Goal: Information Seeking & Learning: Check status

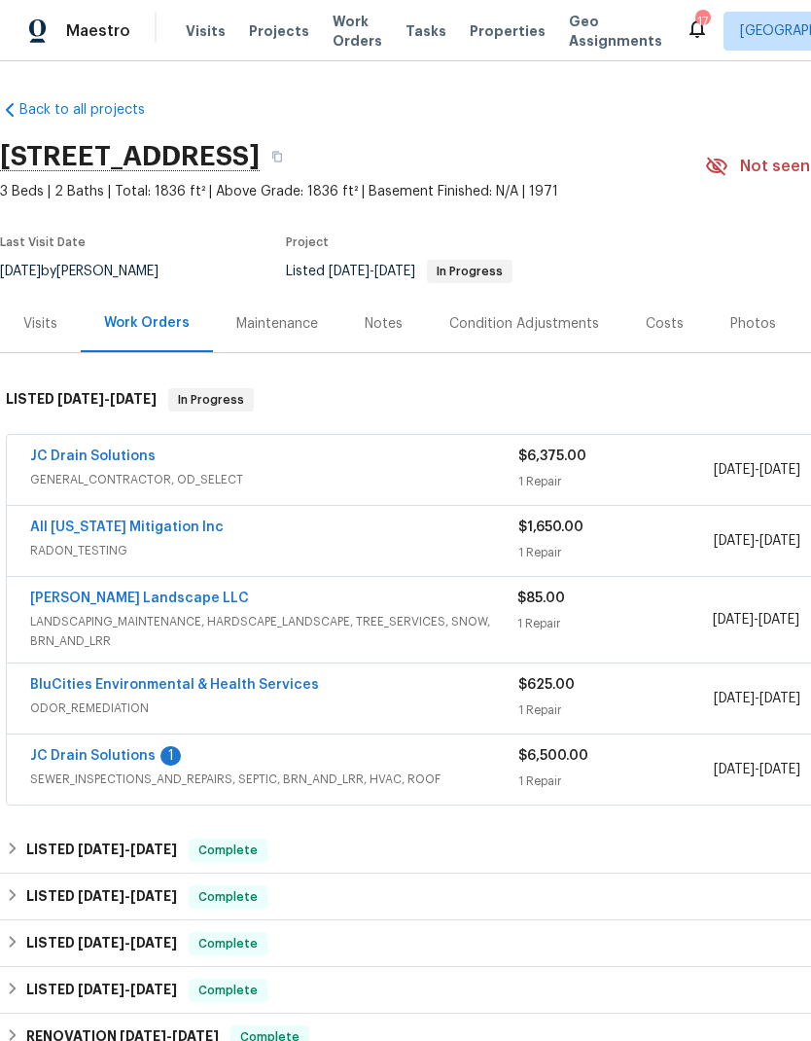
click at [106, 451] on link "JC Drain Solutions" at bounding box center [92, 456] width 125 height 14
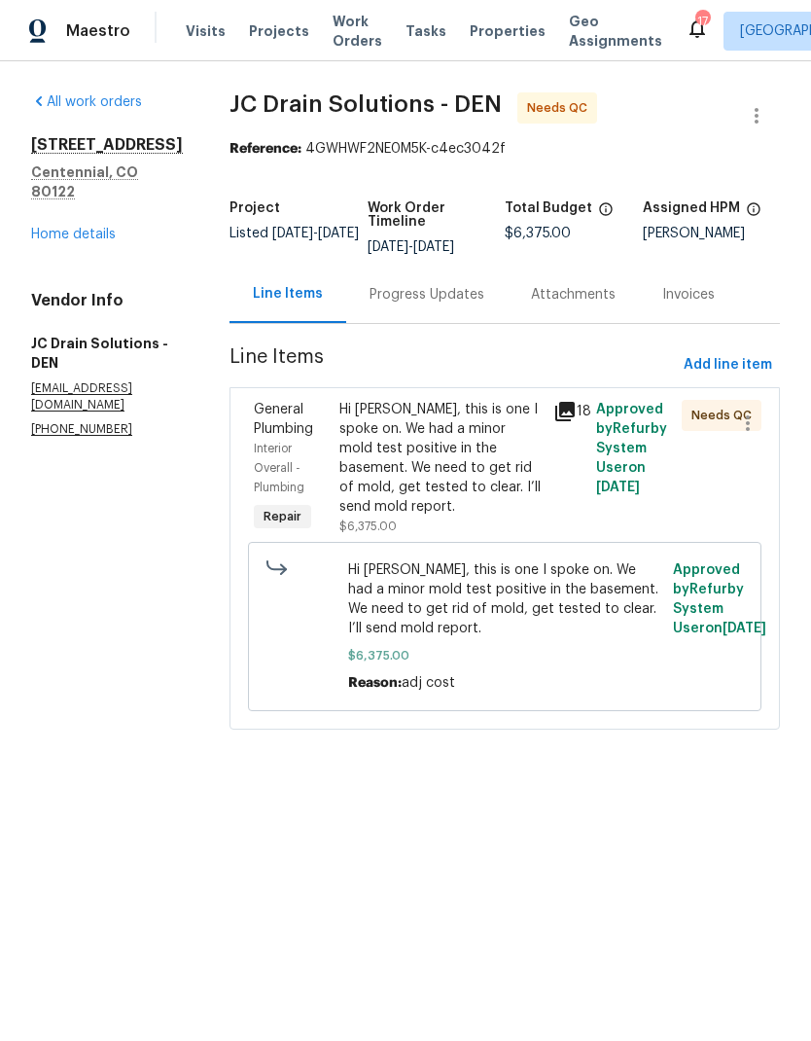
click at [486, 475] on div "Hi [PERSON_NAME], this is one I spoke on. We had a minor mold test positive in …" at bounding box center [440, 458] width 202 height 117
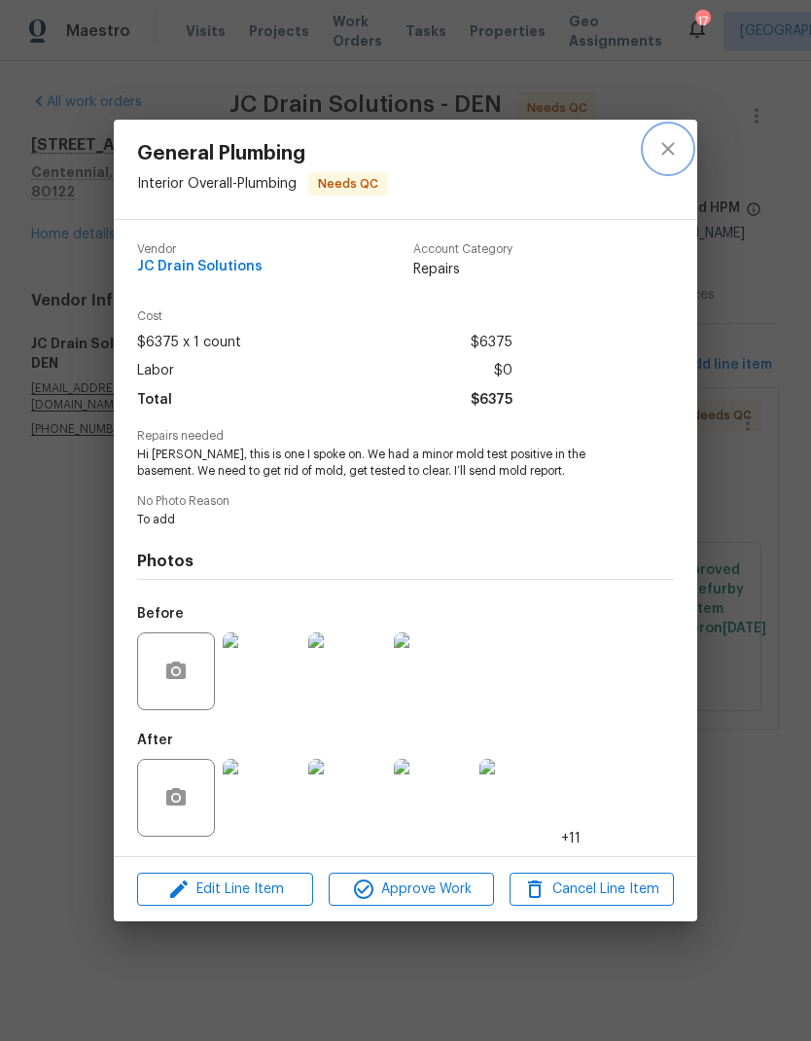
click at [687, 149] on button "close" at bounding box center [668, 148] width 47 height 47
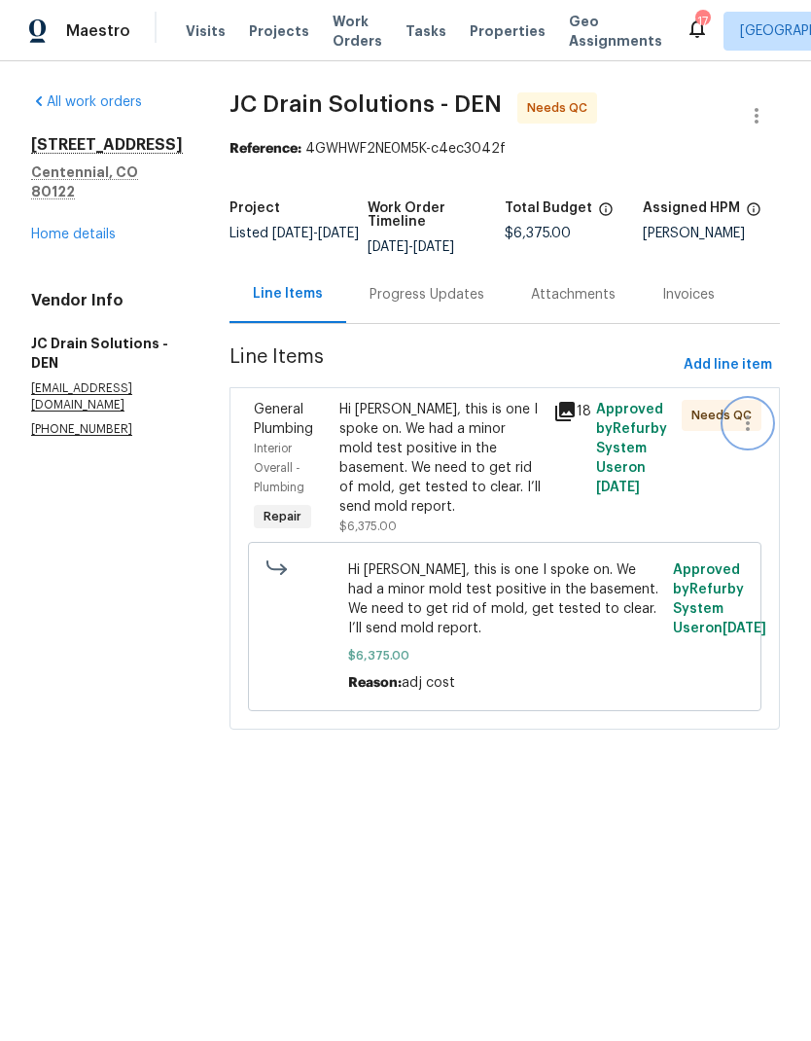
click at [742, 435] on icon "button" at bounding box center [747, 422] width 23 height 23
click at [501, 478] on div at bounding box center [405, 520] width 811 height 1041
click at [480, 469] on div "Hi [PERSON_NAME], this is one I spoke on. We had a minor mold test positive in …" at bounding box center [440, 458] width 202 height 117
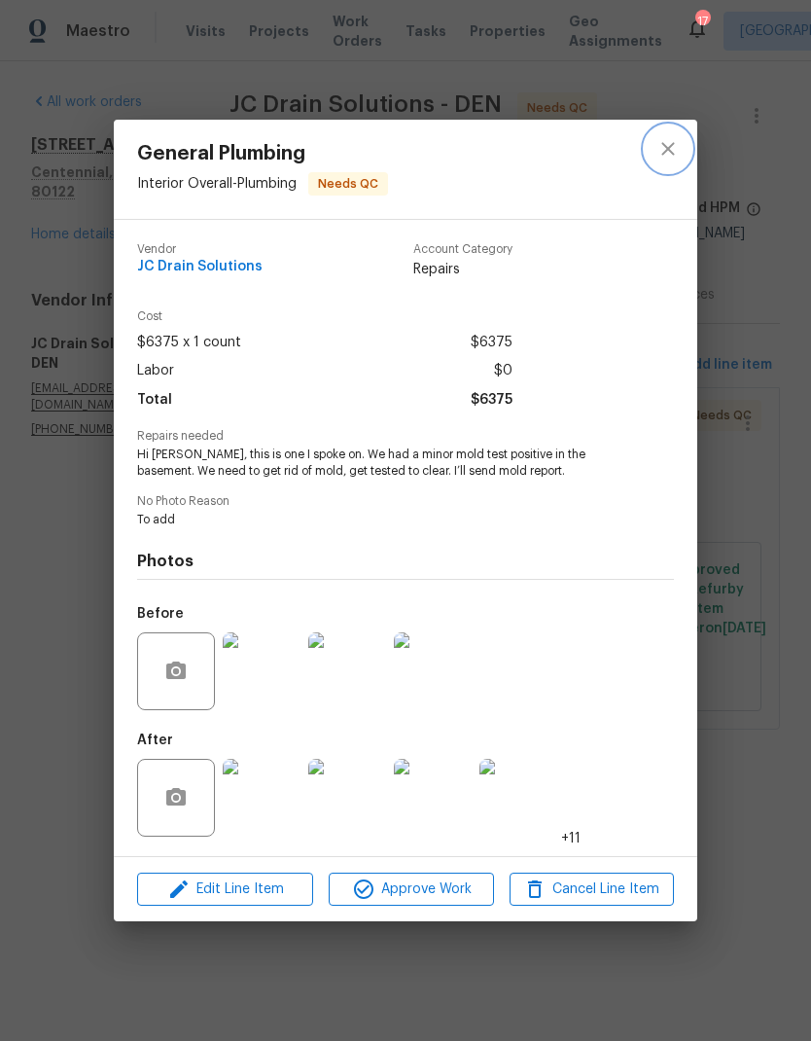
click at [657, 154] on icon "close" at bounding box center [668, 148] width 23 height 23
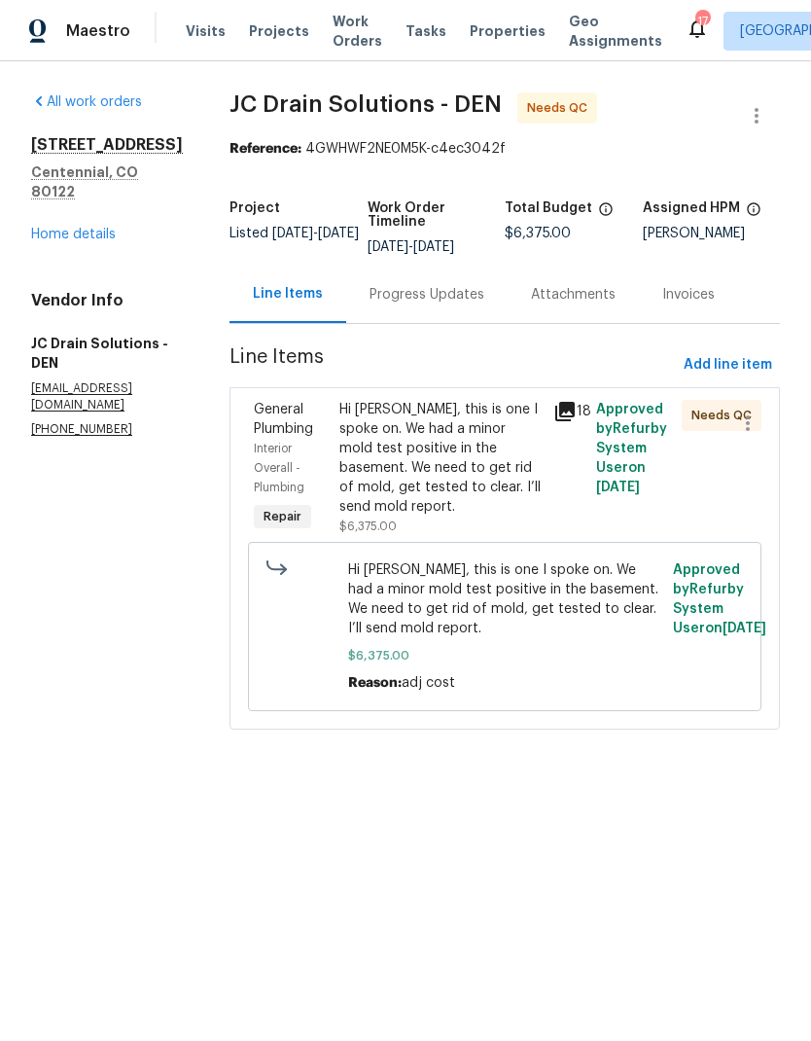
click at [94, 228] on link "Home details" at bounding box center [73, 235] width 85 height 14
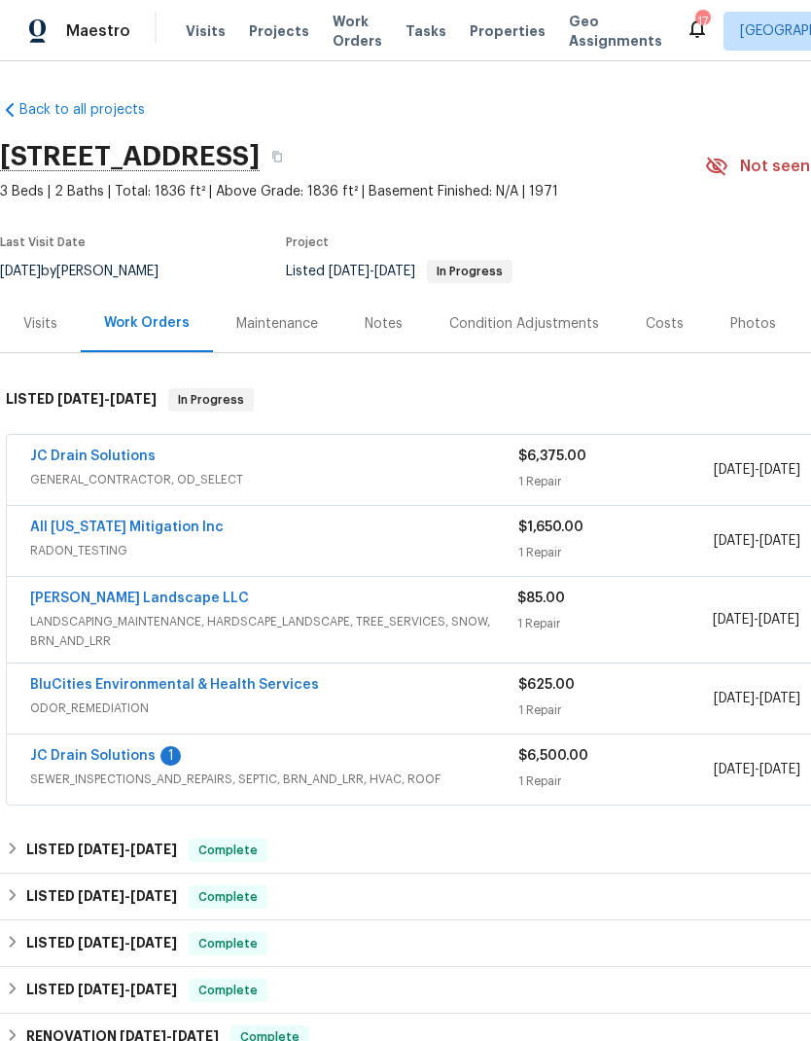
click at [106, 532] on link "All [US_STATE] Mitigation Inc" at bounding box center [127, 527] width 194 height 14
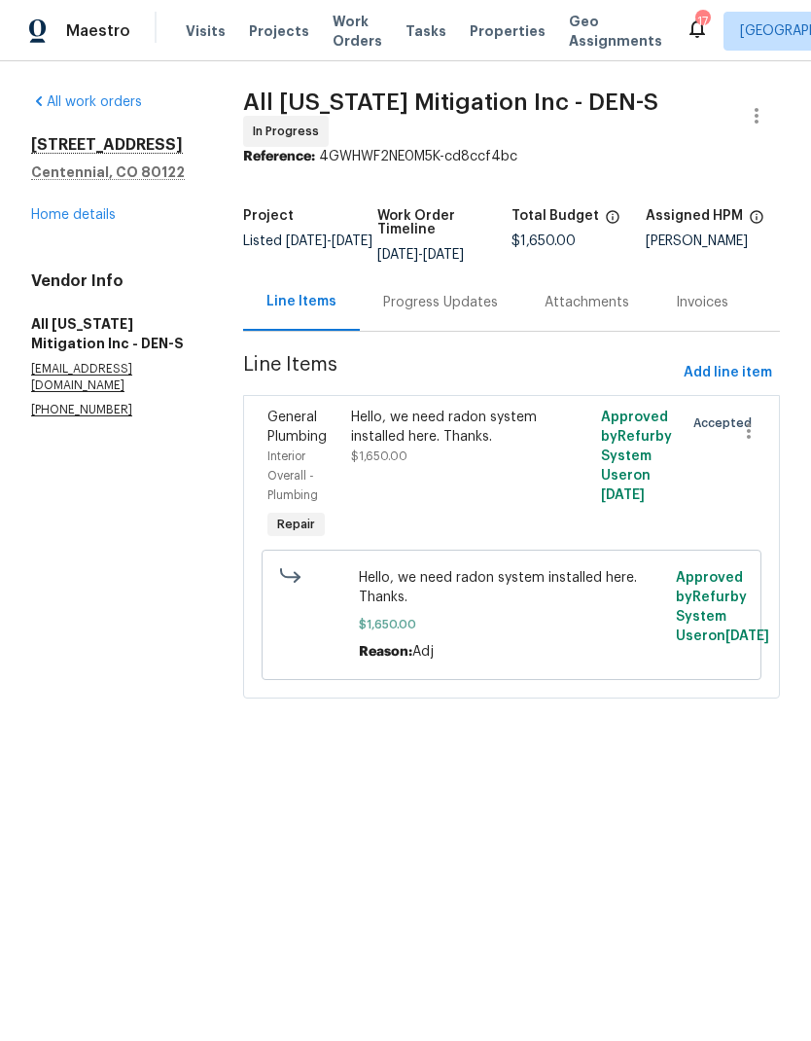
click at [429, 293] on div "Progress Updates" at bounding box center [440, 302] width 115 height 19
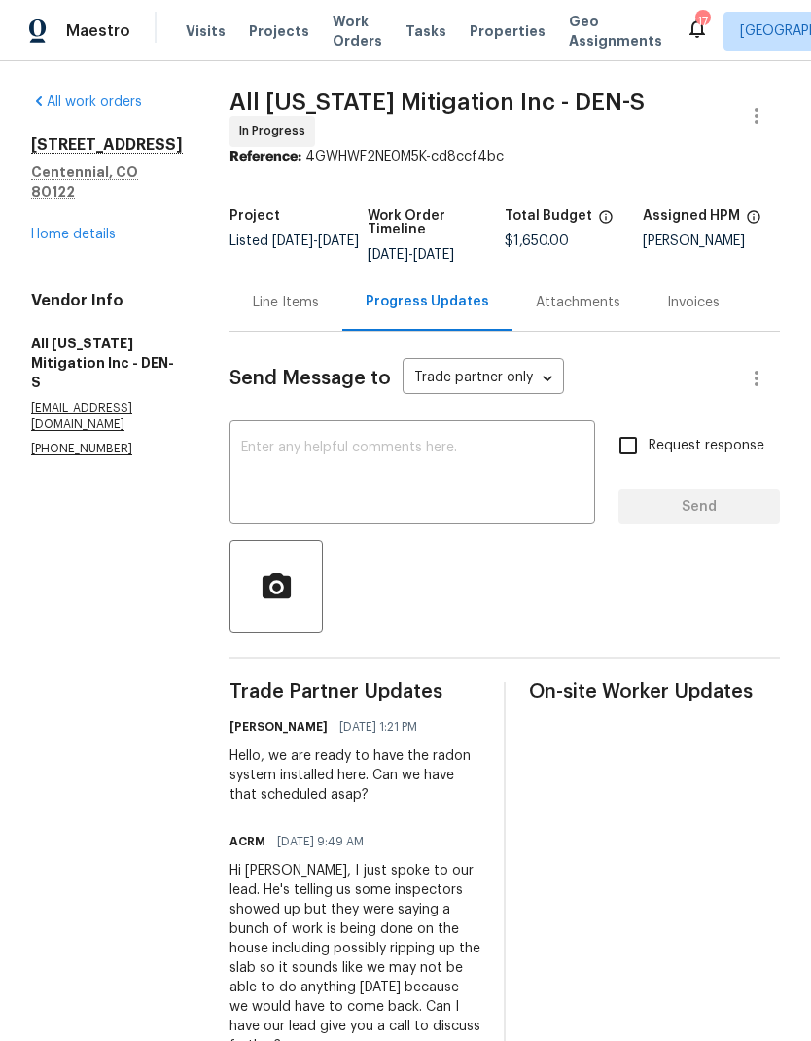
click at [86, 228] on link "Home details" at bounding box center [73, 235] width 85 height 14
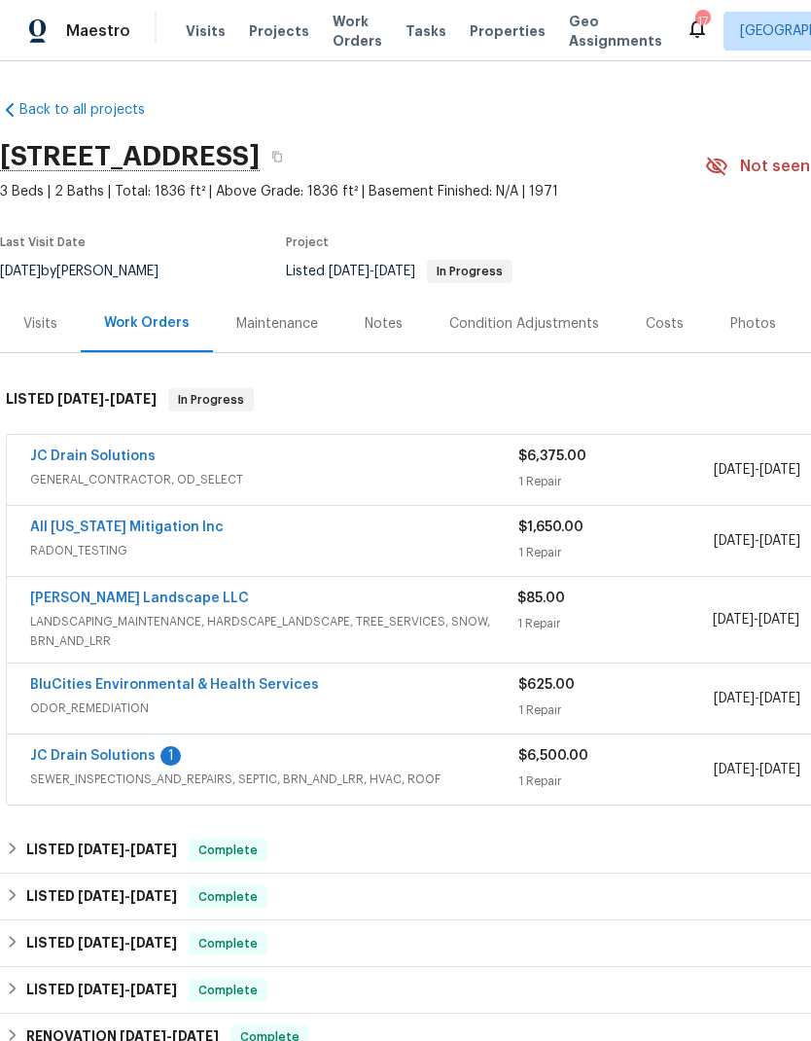
click at [283, 26] on span "Projects" at bounding box center [279, 30] width 60 height 19
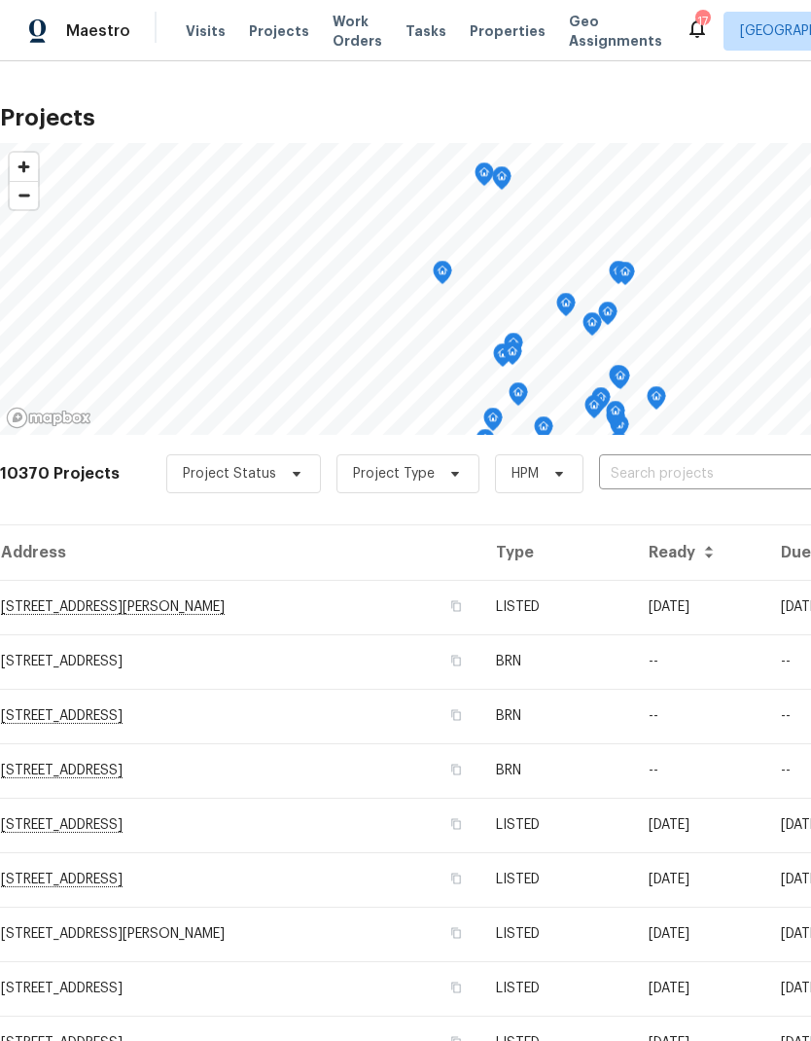
click at [657, 474] on input "text" at bounding box center [710, 474] width 223 height 30
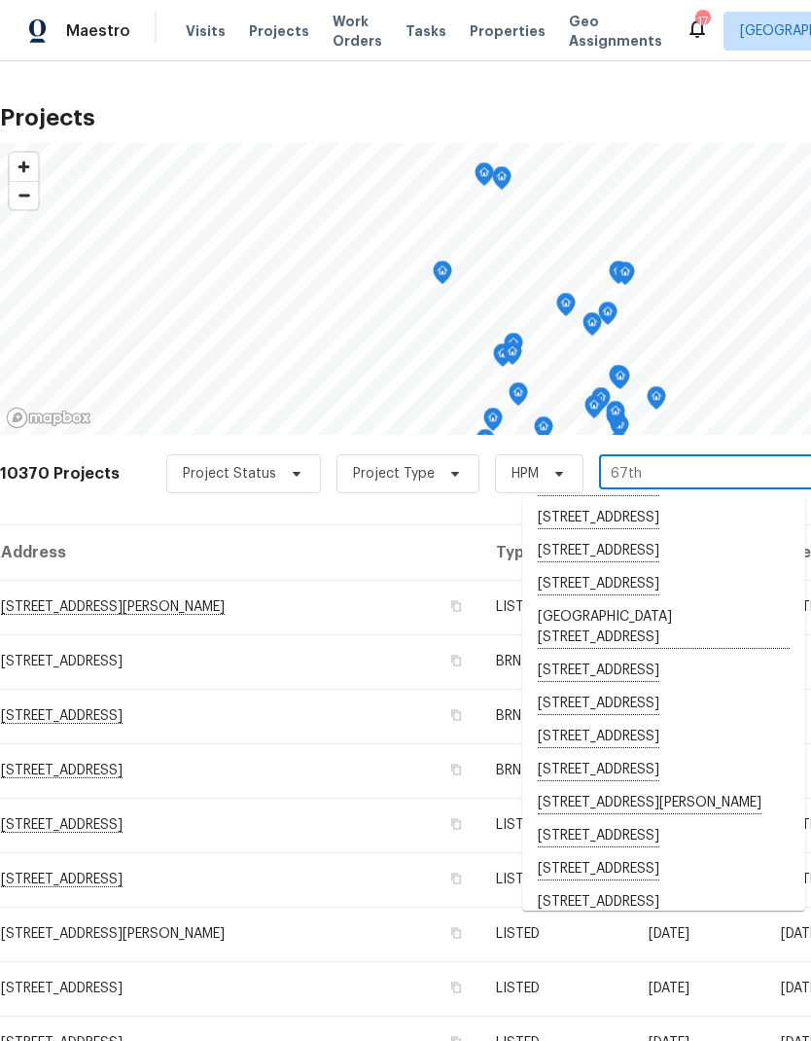
scroll to position [96, 0]
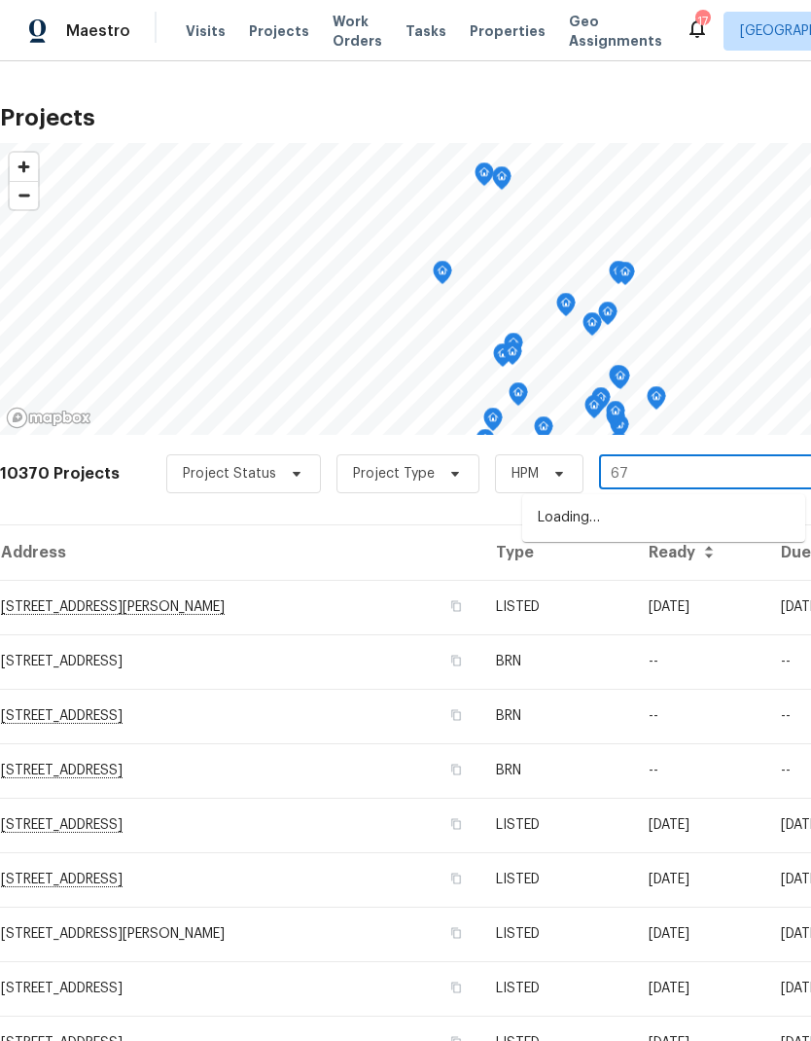
type input "6"
type input "67th"
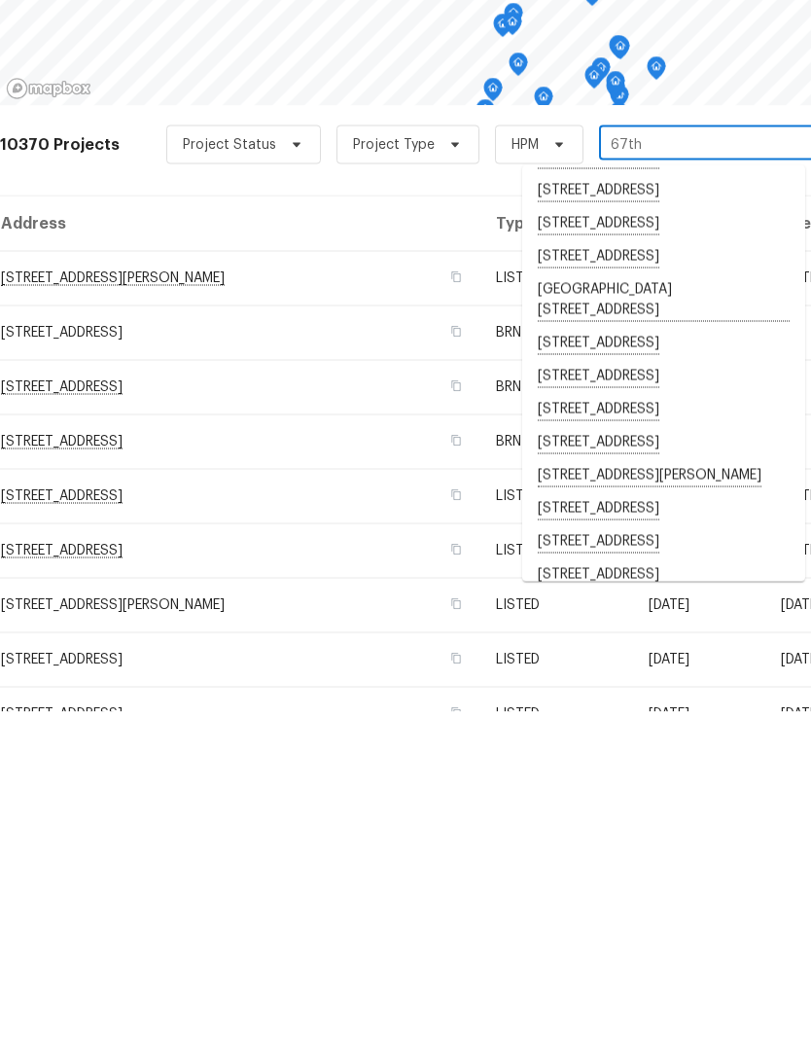
scroll to position [41, 0]
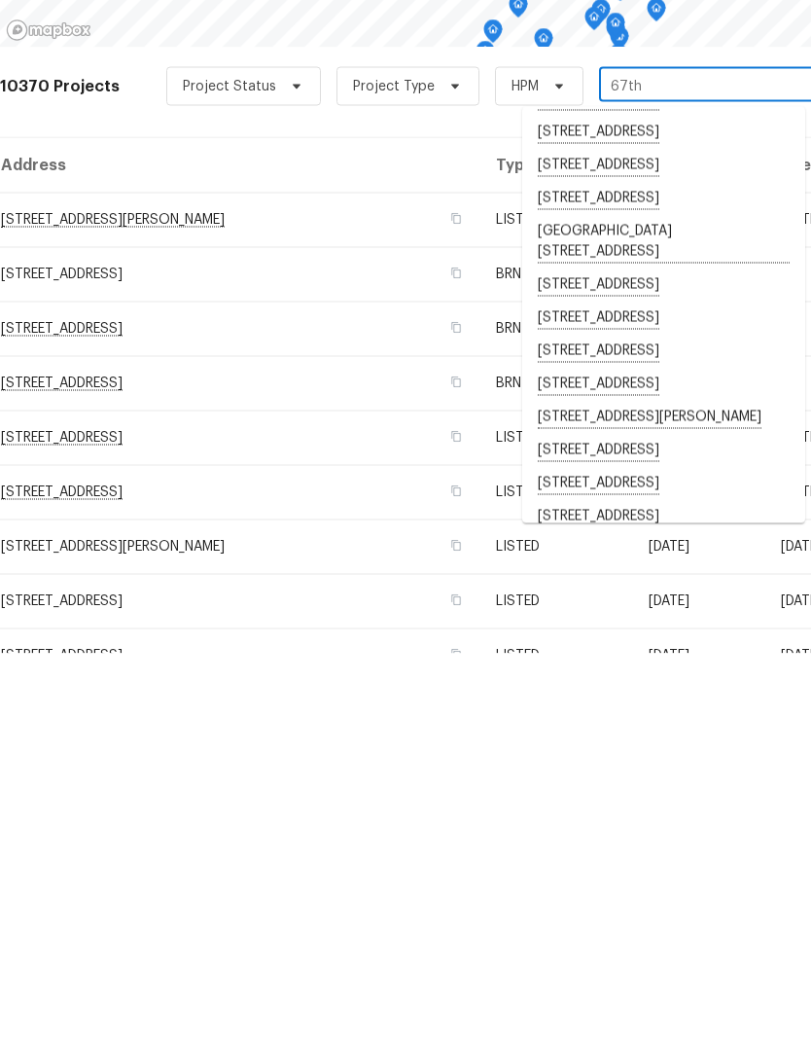
click at [656, 723] on li "[STREET_ADDRESS]" at bounding box center [663, 739] width 283 height 33
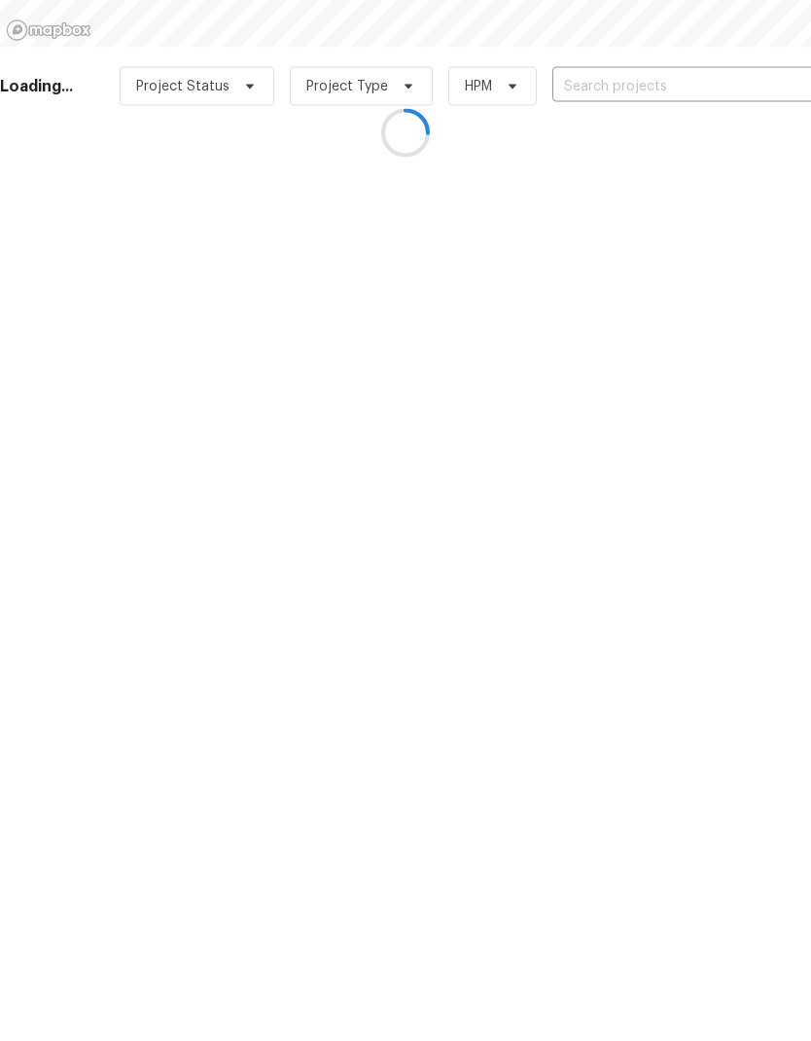
type input "[STREET_ADDRESS]"
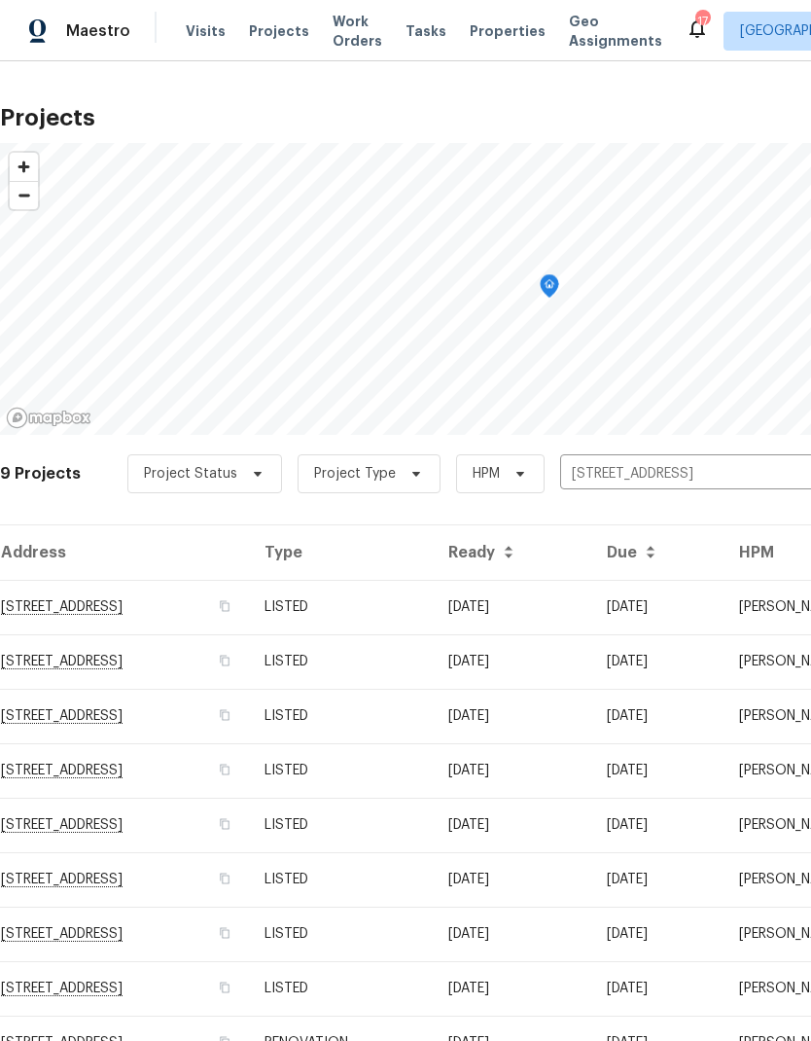
click at [433, 985] on td "LISTED" at bounding box center [341, 988] width 184 height 54
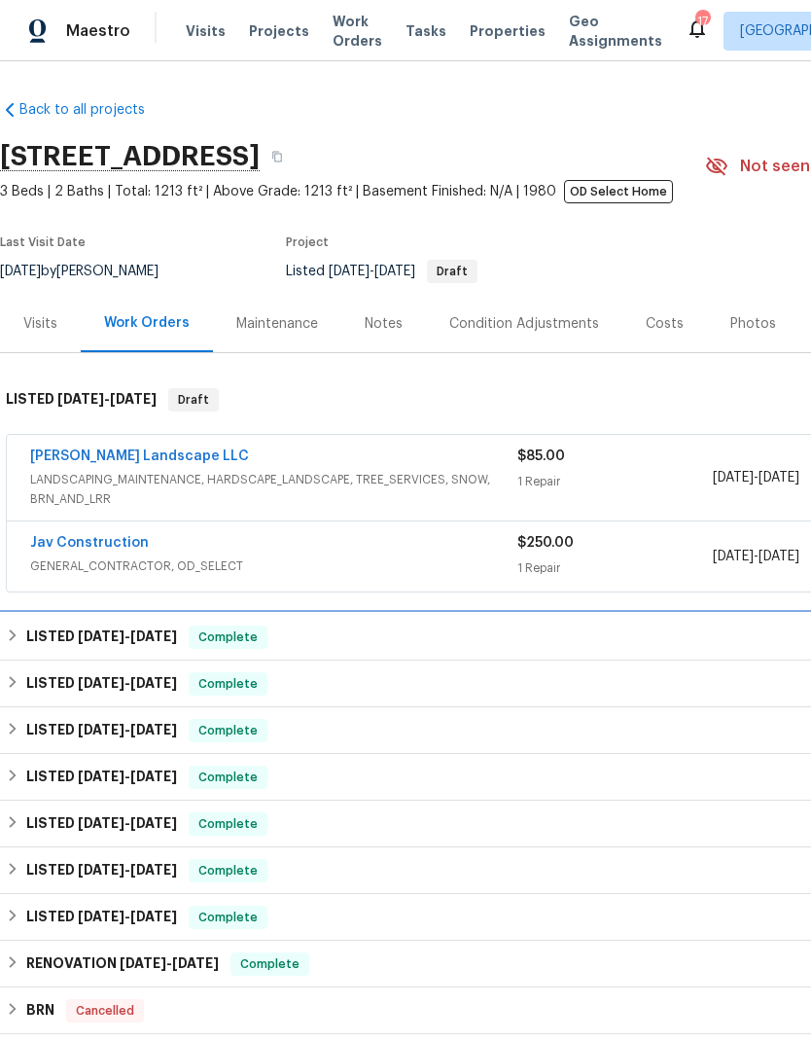
click at [26, 633] on h6 "LISTED [DATE] - [DATE]" at bounding box center [101, 636] width 151 height 23
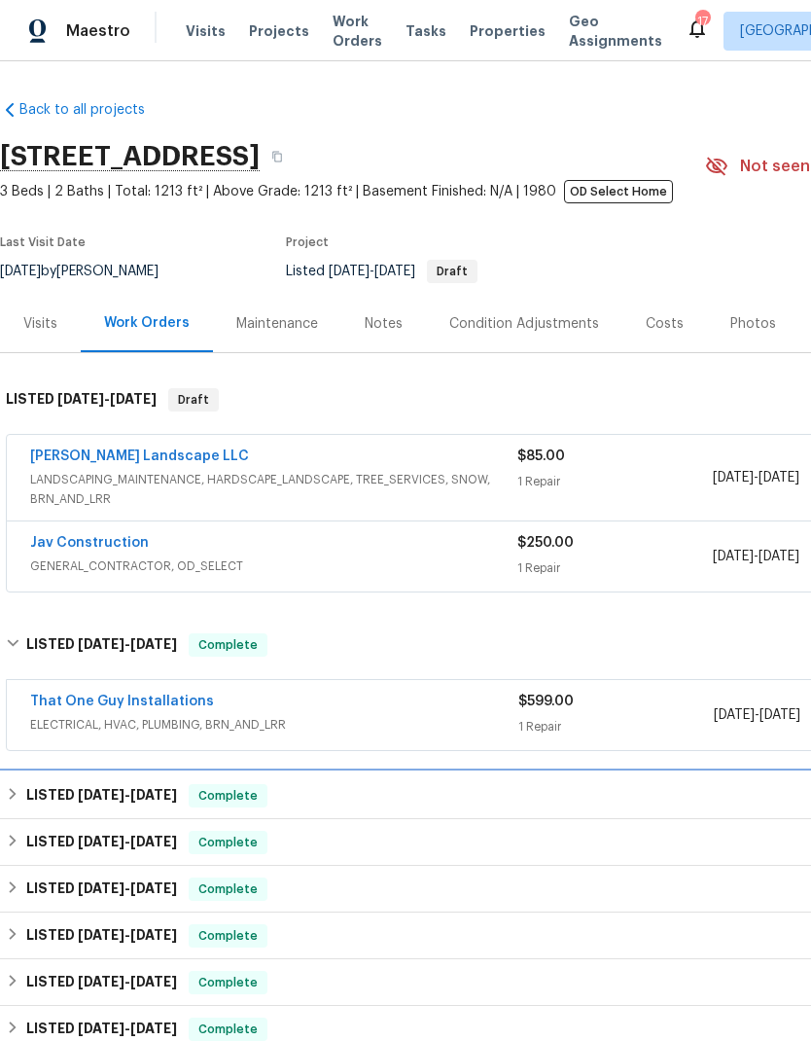
click at [24, 794] on div "LISTED [DATE] - [DATE] Complete" at bounding box center [549, 795] width 1087 height 23
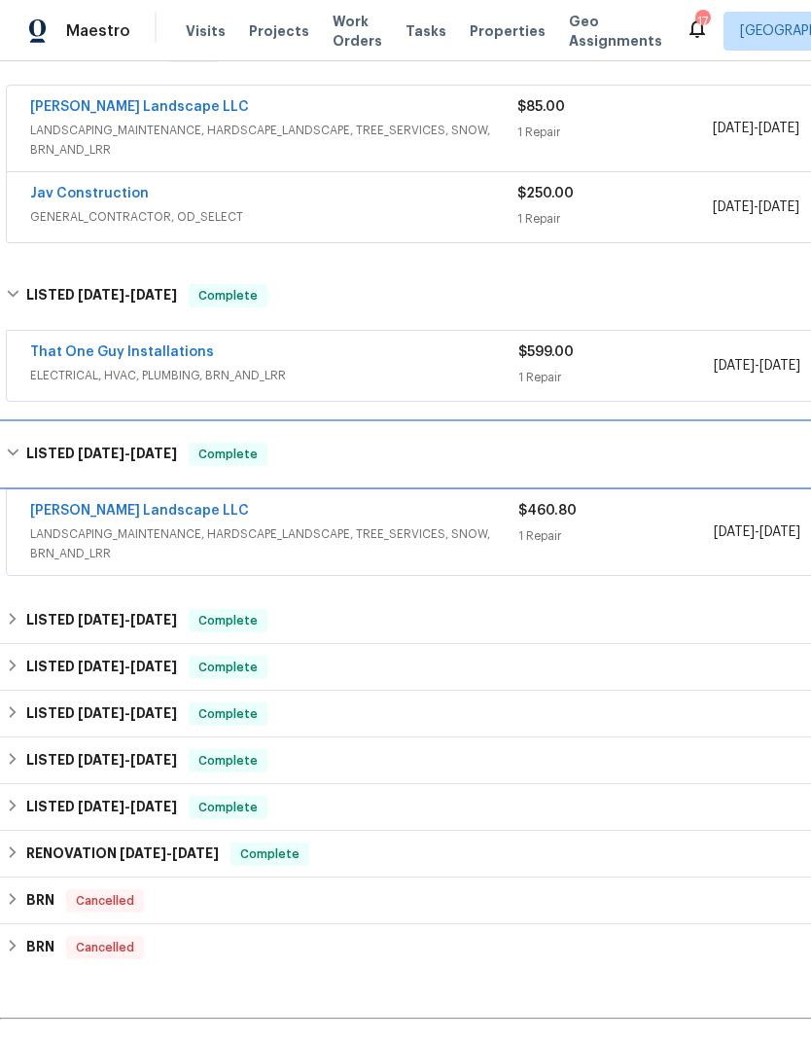
scroll to position [346, 0]
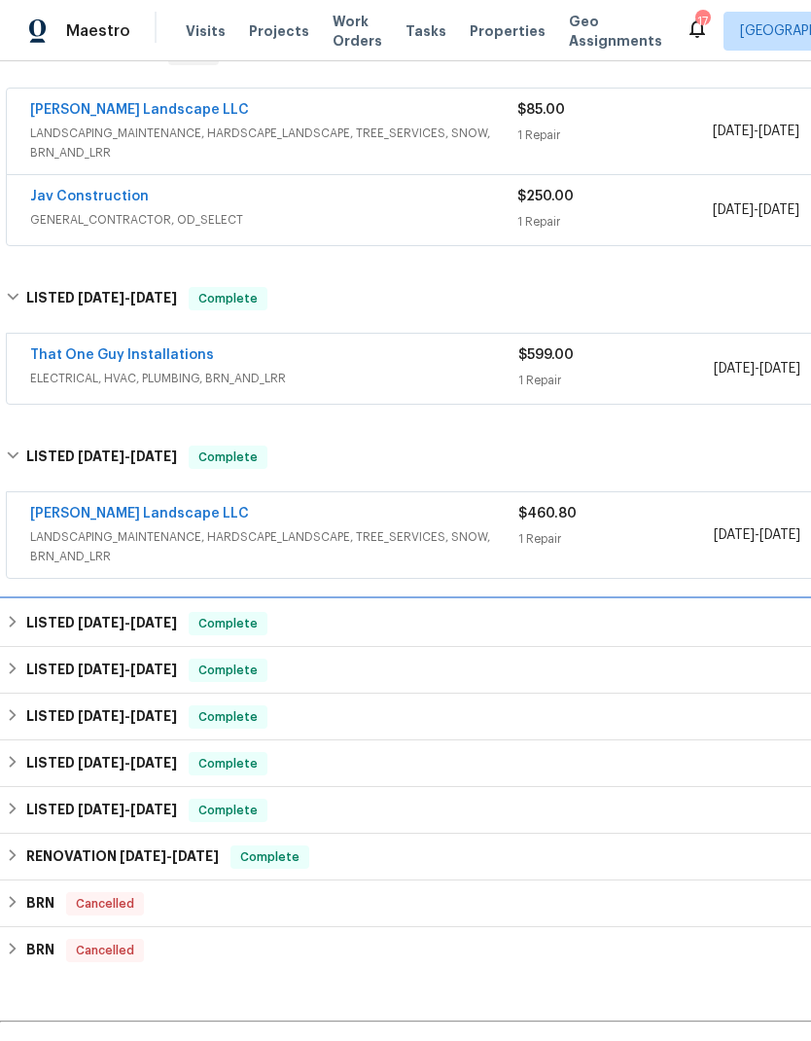
click at [26, 615] on h6 "LISTED [DATE] - [DATE]" at bounding box center [101, 623] width 151 height 23
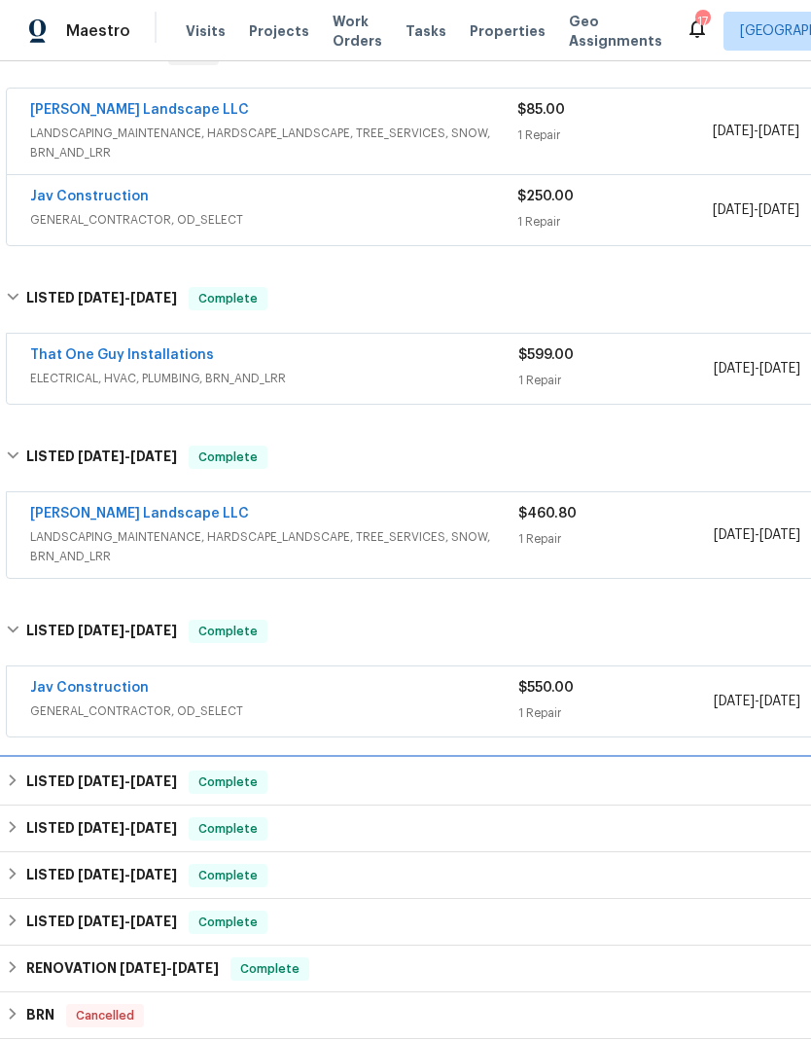
click at [22, 775] on div "LISTED [DATE] - [DATE] Complete" at bounding box center [549, 781] width 1087 height 23
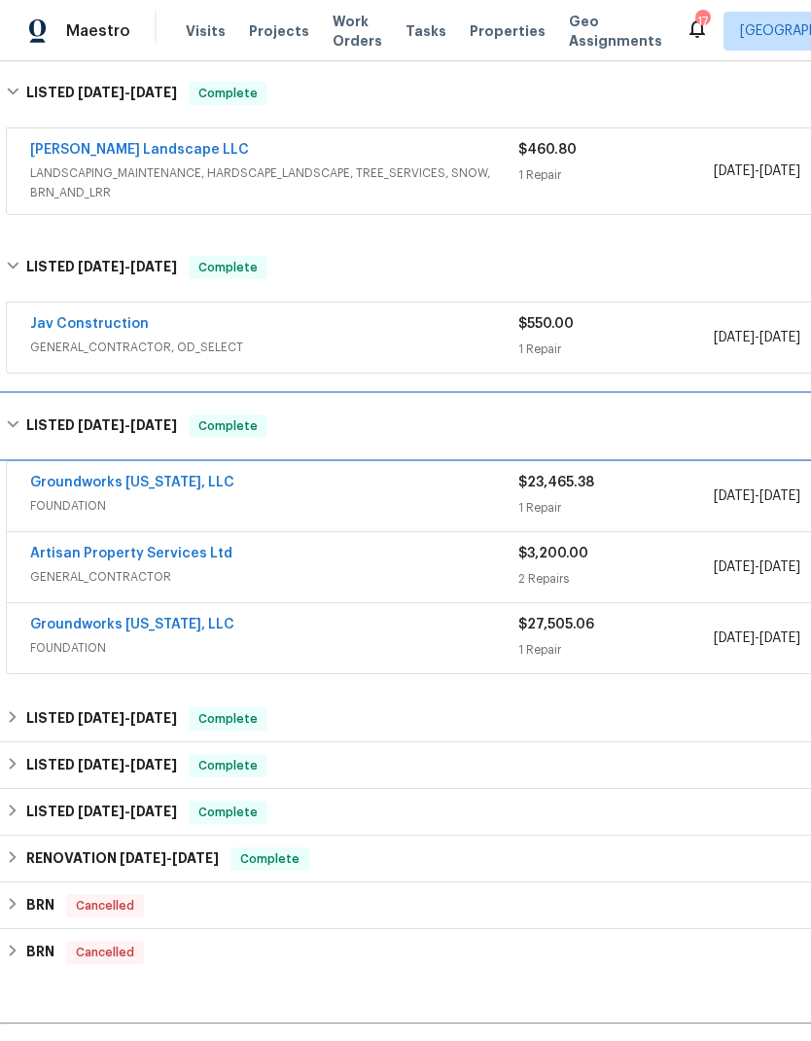
scroll to position [709, 0]
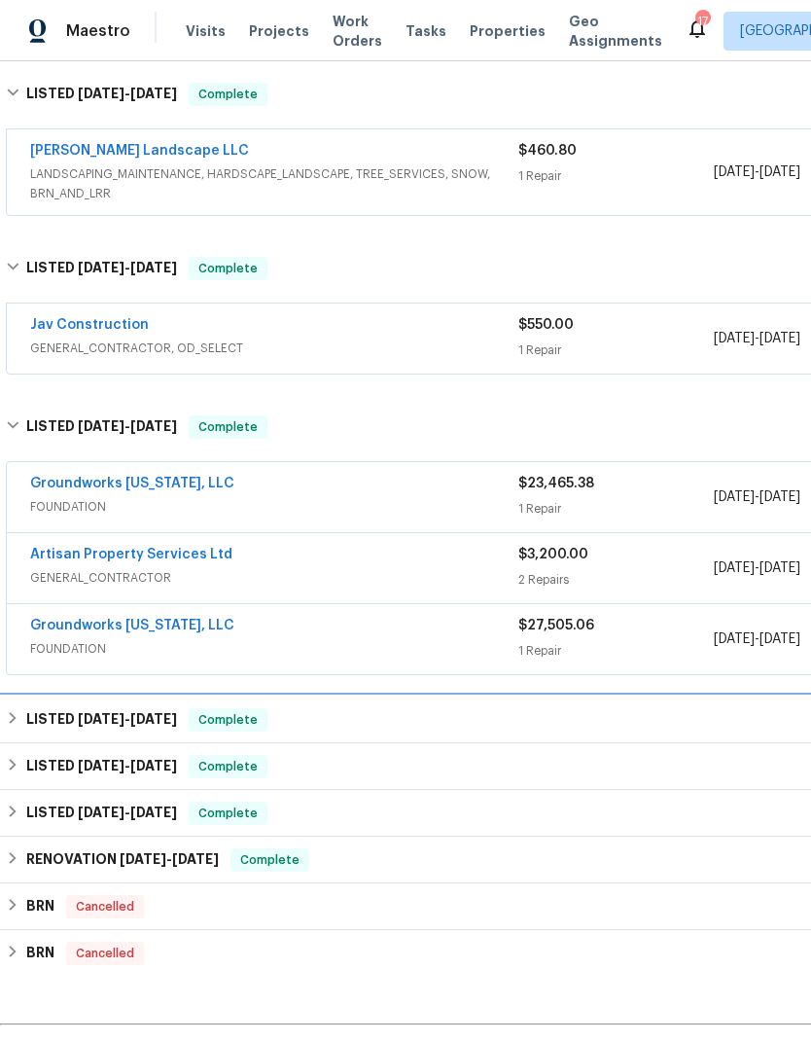
click at [23, 727] on div "LISTED [DATE] - [DATE] Complete" at bounding box center [549, 719] width 1087 height 23
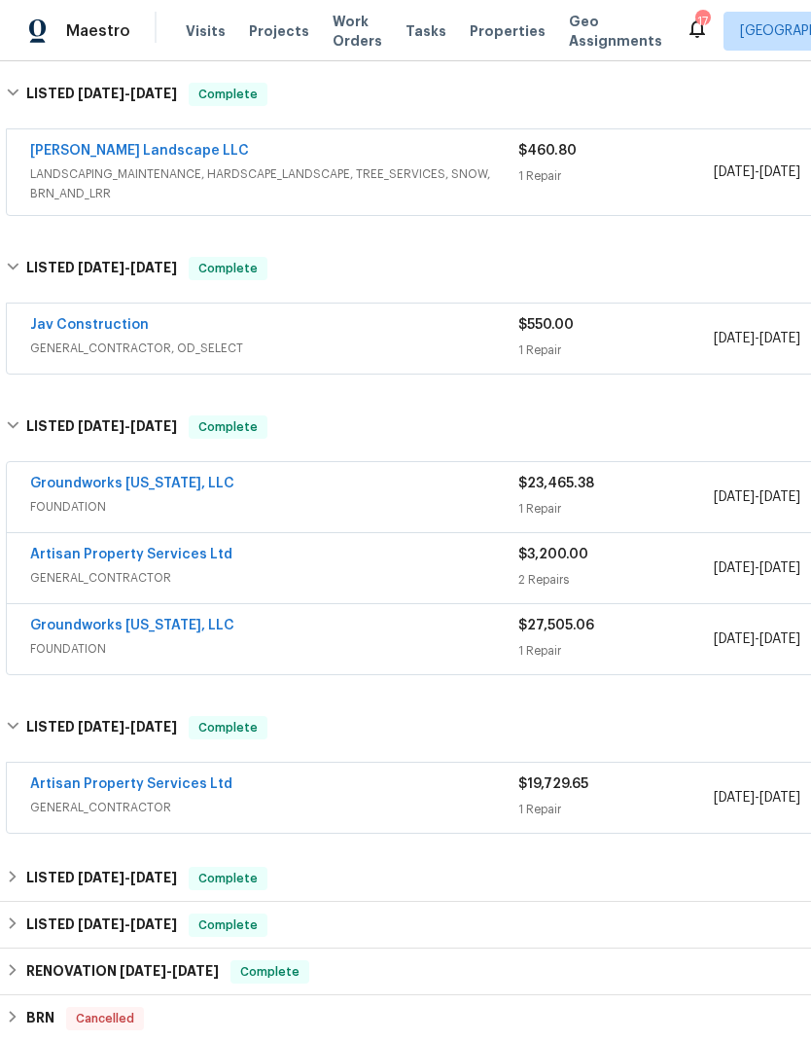
click at [109, 788] on link "Artisan Property Services Ltd" at bounding box center [131, 784] width 202 height 14
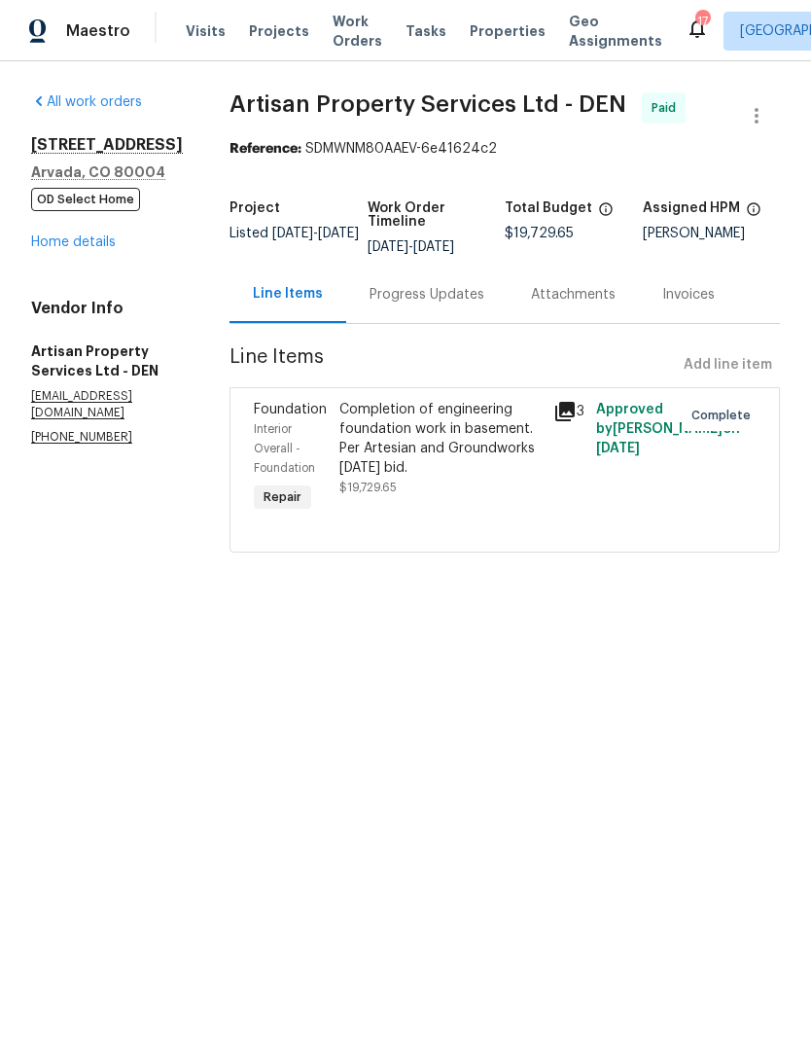
click at [87, 249] on link "Home details" at bounding box center [73, 242] width 85 height 14
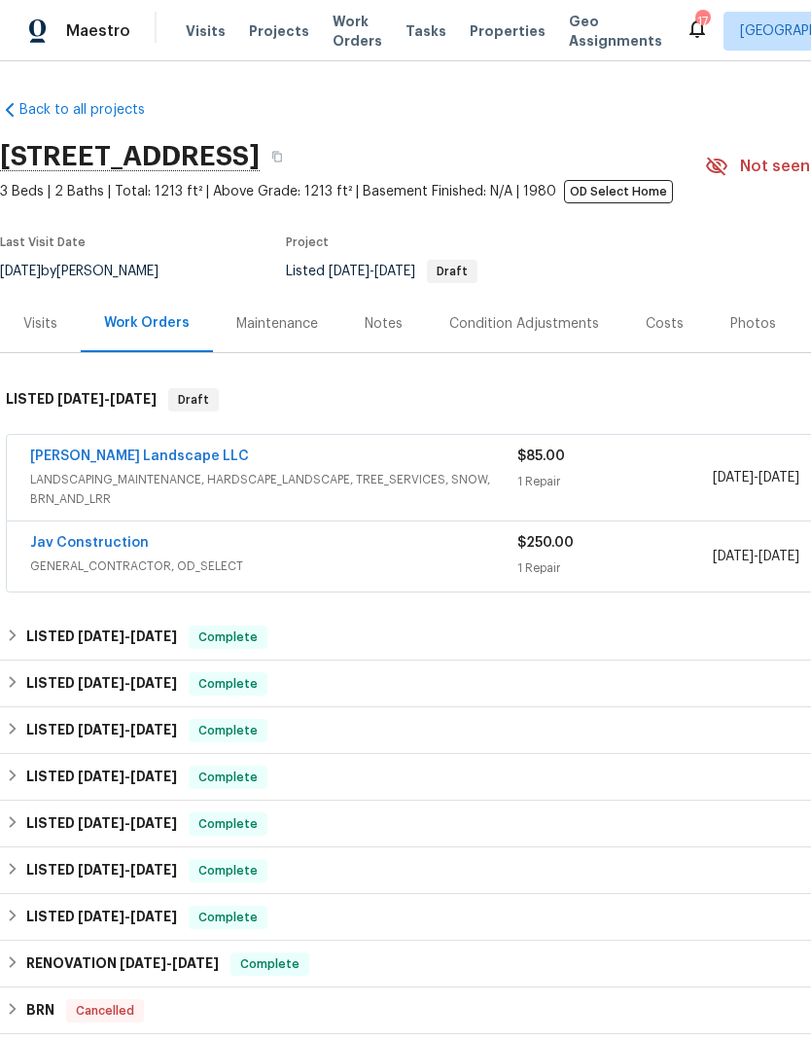
click at [20, 773] on div "LISTED [DATE] - [DATE] Complete" at bounding box center [549, 776] width 1087 height 23
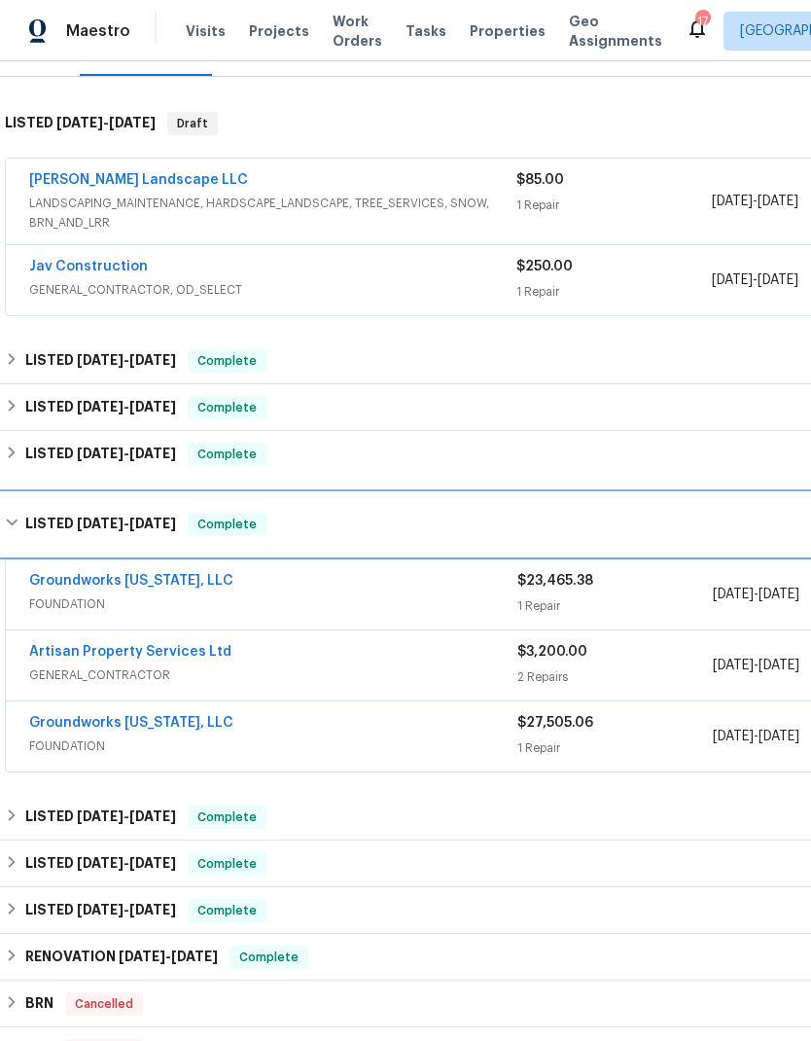
scroll to position [281, 1]
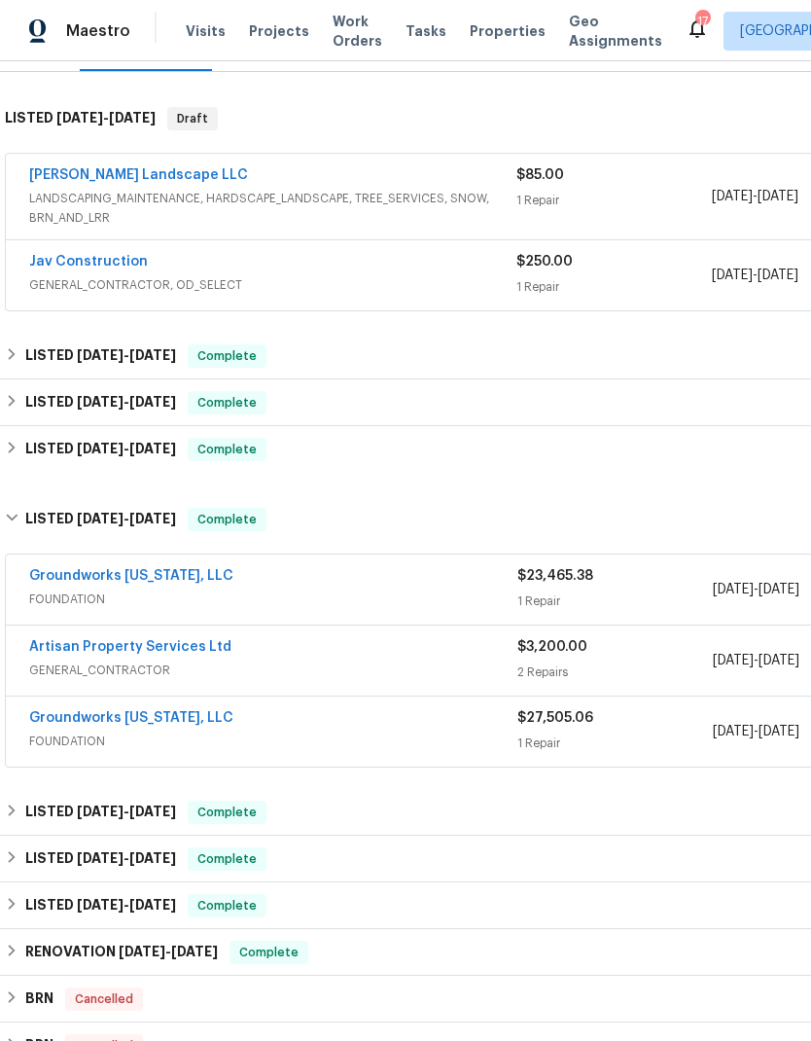
click at [130, 578] on link "Groundworks [US_STATE], LLC" at bounding box center [131, 576] width 204 height 14
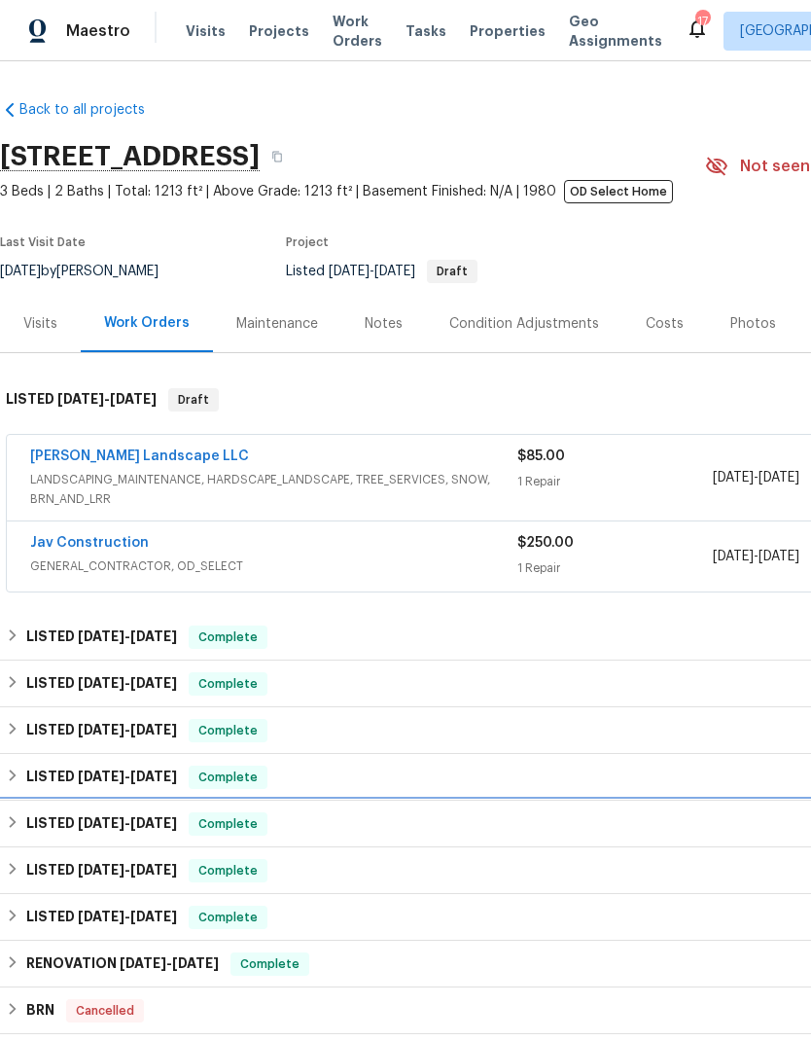
click at [19, 820] on icon at bounding box center [13, 822] width 14 height 14
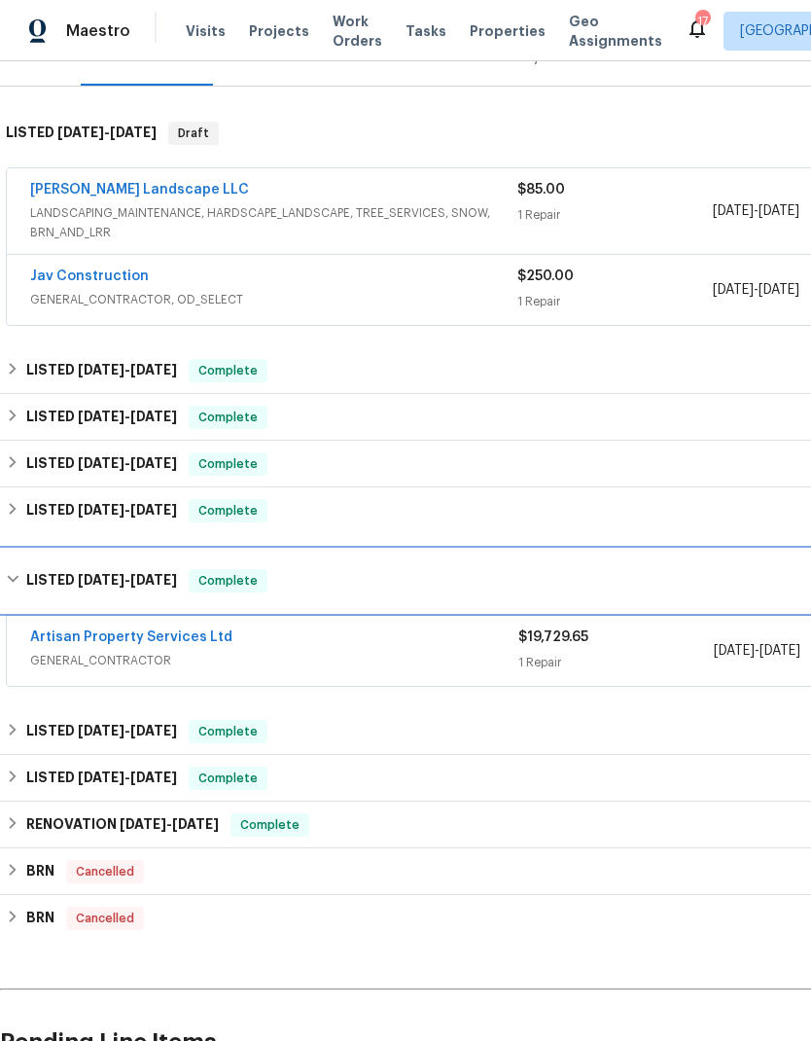
scroll to position [267, 0]
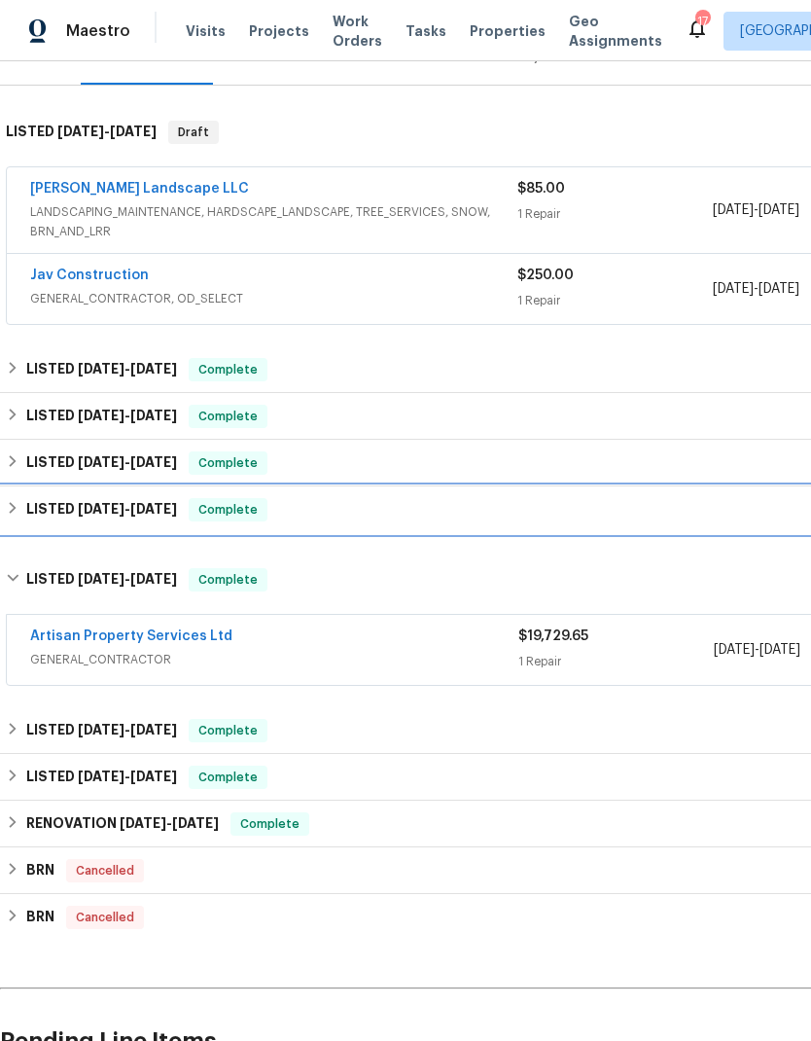
click at [31, 522] on div "LISTED [DATE] - [DATE] Complete" at bounding box center [549, 509] width 1099 height 47
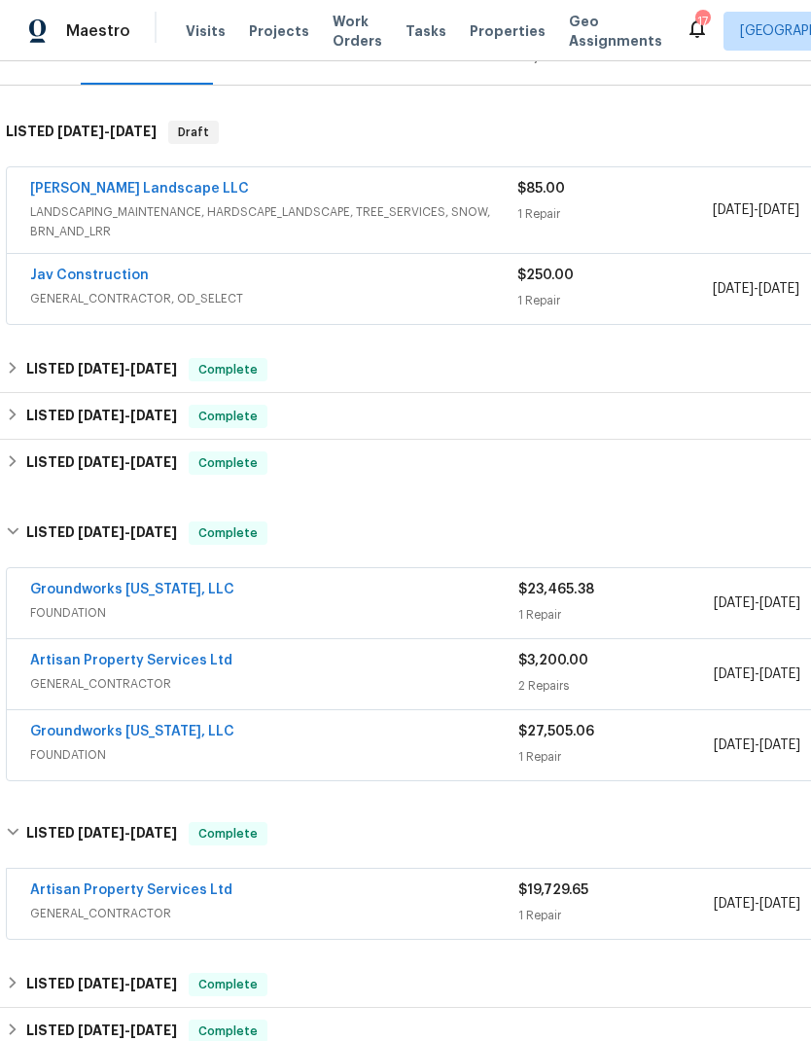
click at [118, 733] on link "Groundworks [US_STATE], LLC" at bounding box center [132, 732] width 204 height 14
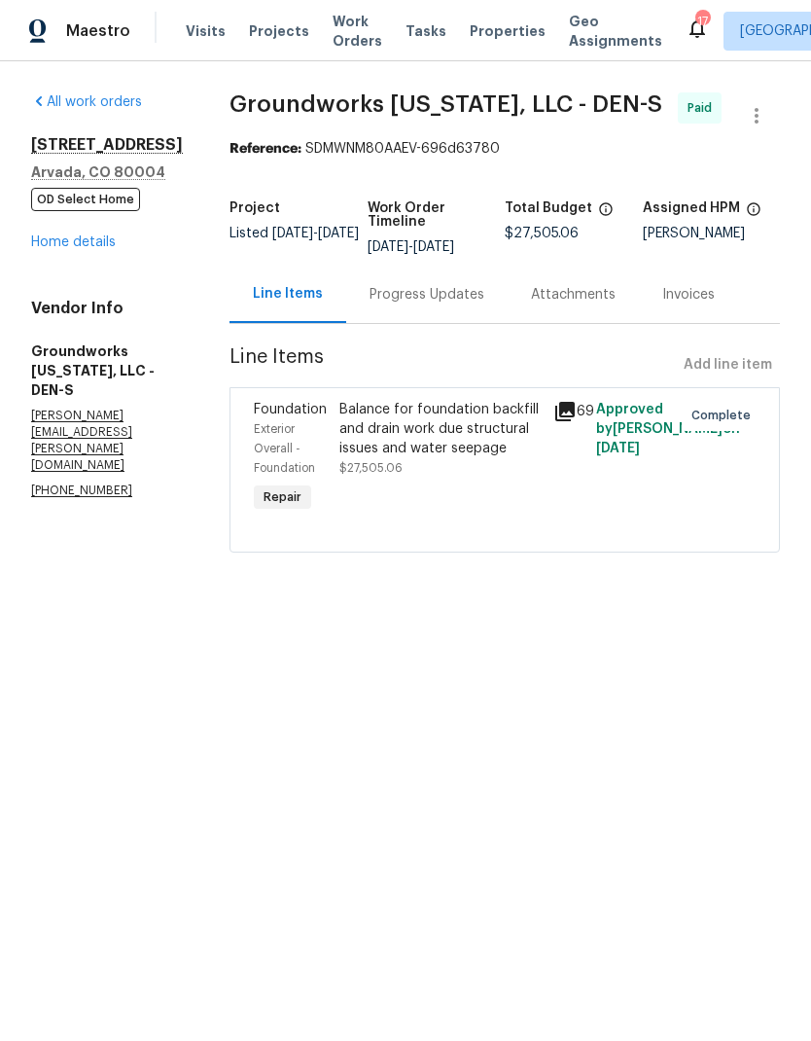
click at [88, 235] on link "Home details" at bounding box center [73, 242] width 85 height 14
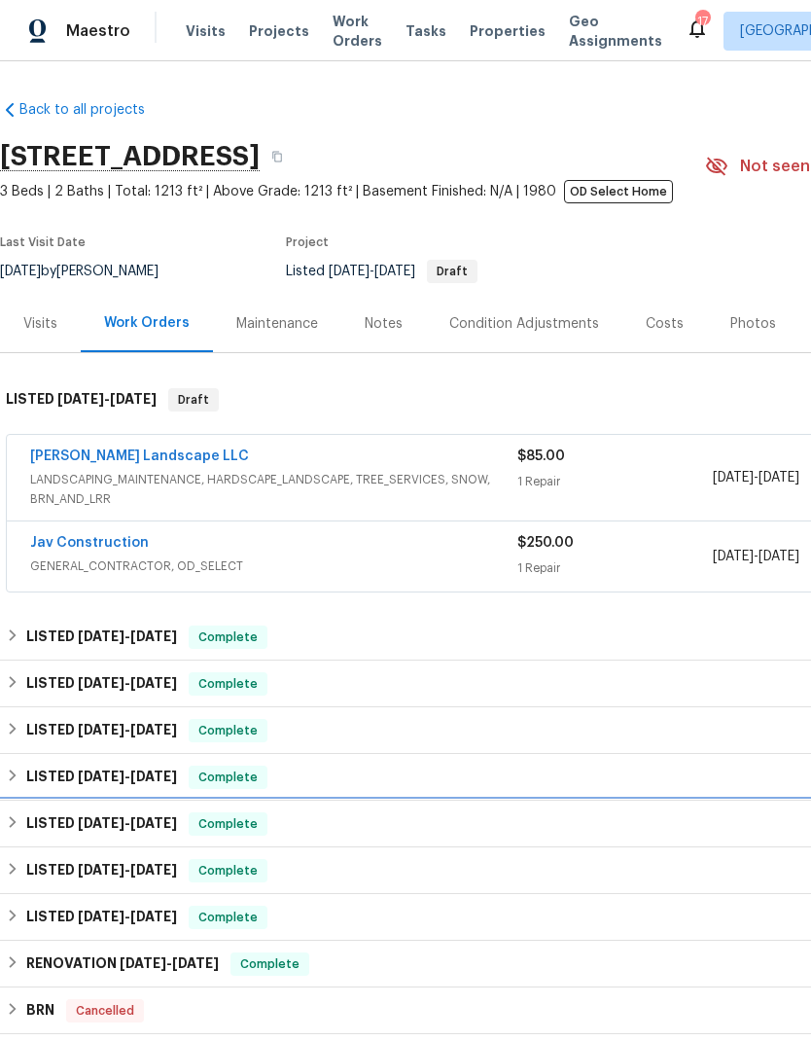
click at [22, 824] on div "LISTED [DATE] - [DATE] Complete" at bounding box center [549, 823] width 1087 height 23
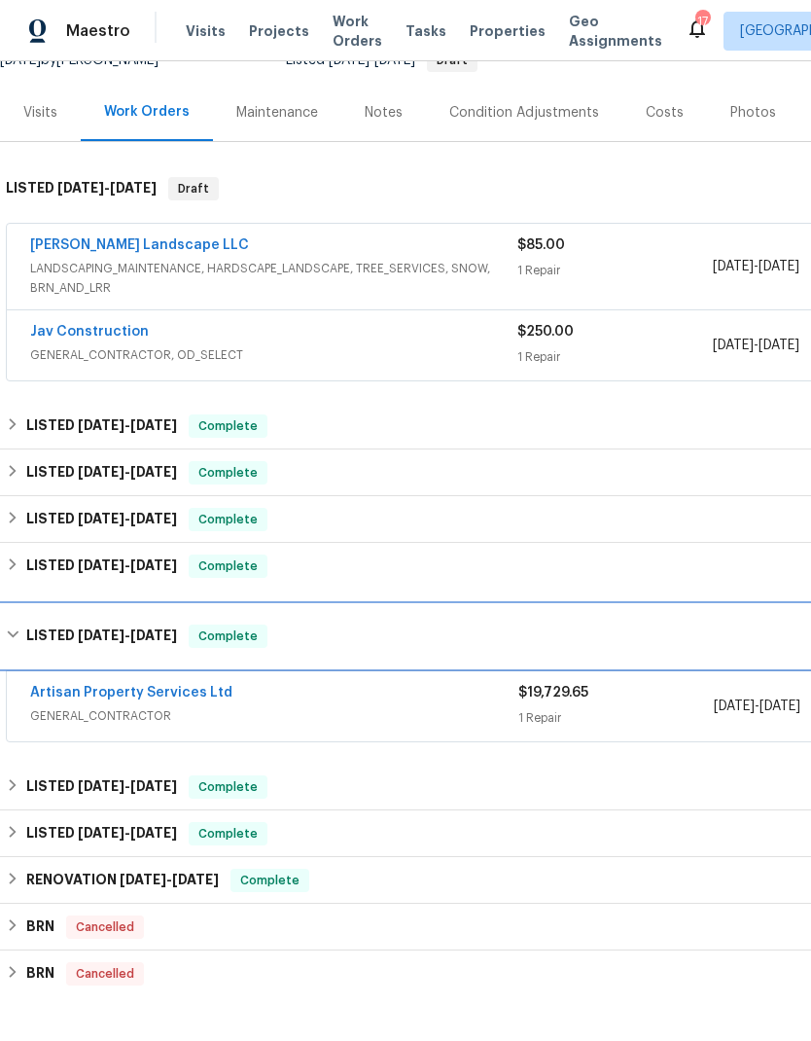
scroll to position [212, 0]
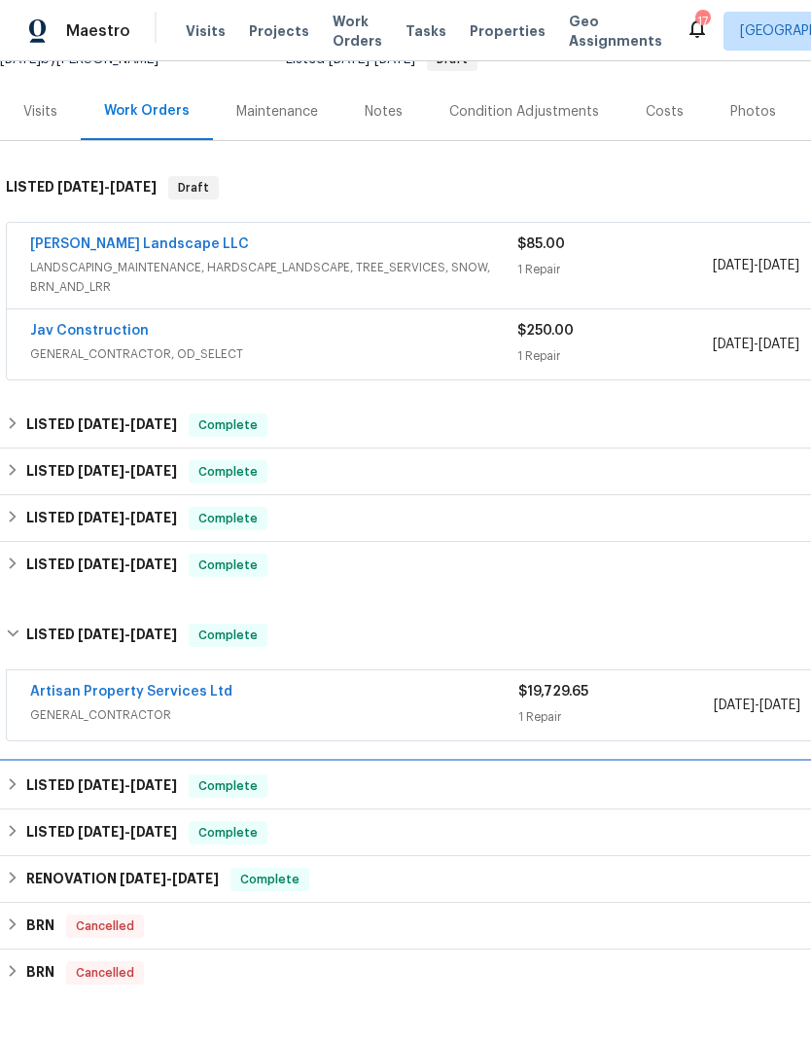
click at [26, 794] on h6 "LISTED [DATE] - [DATE]" at bounding box center [101, 785] width 151 height 23
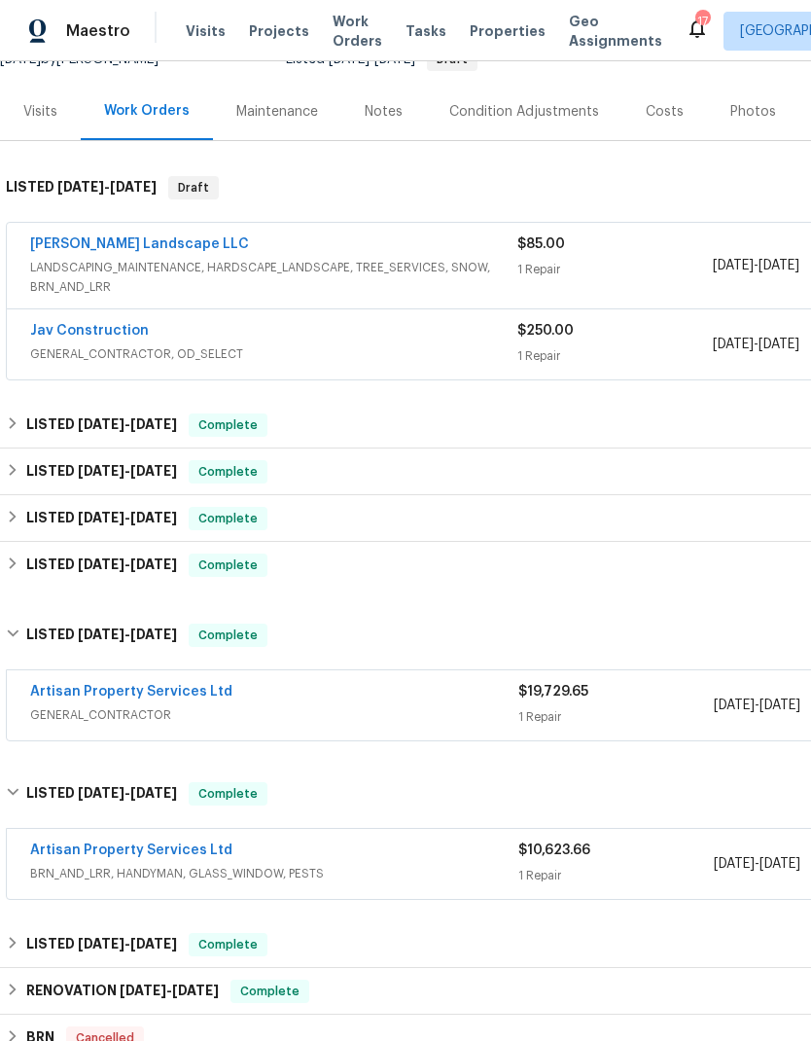
click at [130, 846] on link "Artisan Property Services Ltd" at bounding box center [131, 850] width 202 height 14
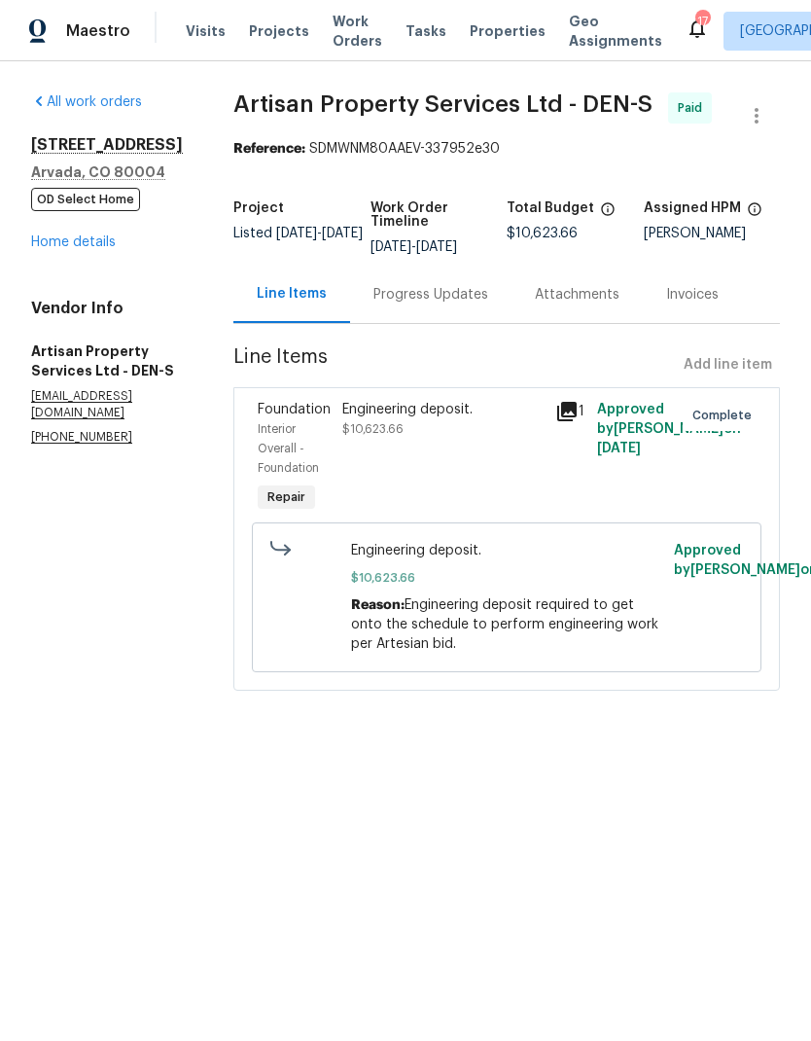
click at [94, 239] on link "Home details" at bounding box center [73, 242] width 85 height 14
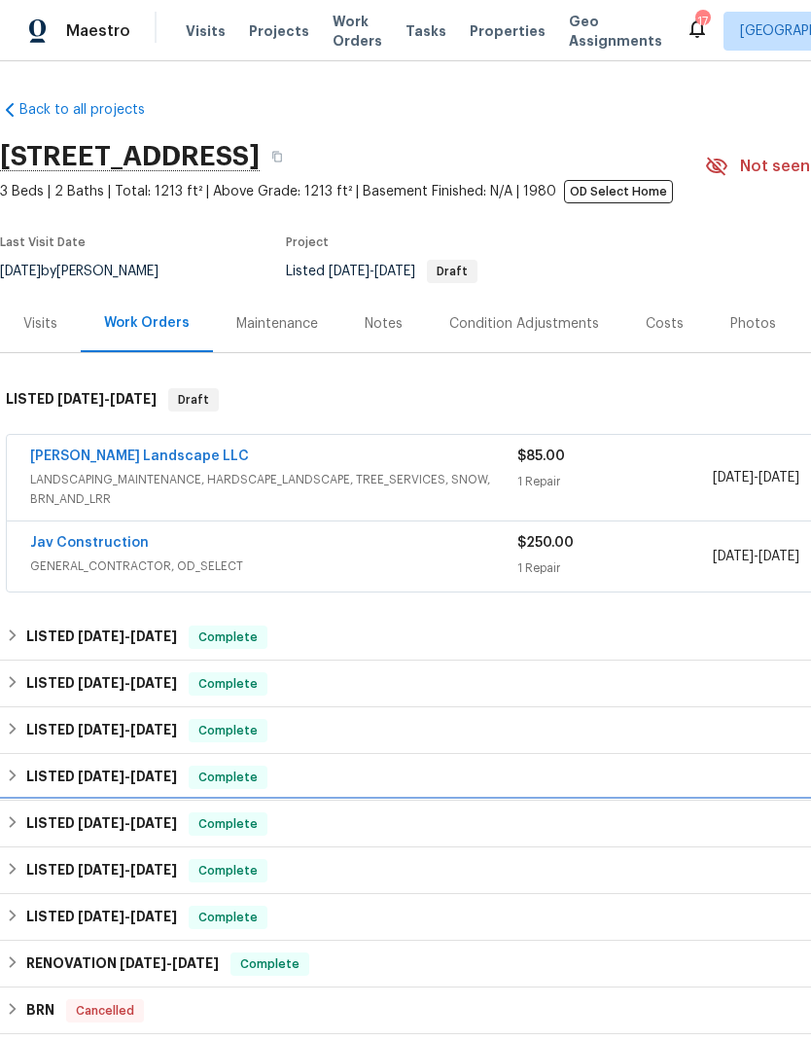
click at [26, 831] on h6 "LISTED [DATE] - [DATE]" at bounding box center [101, 823] width 151 height 23
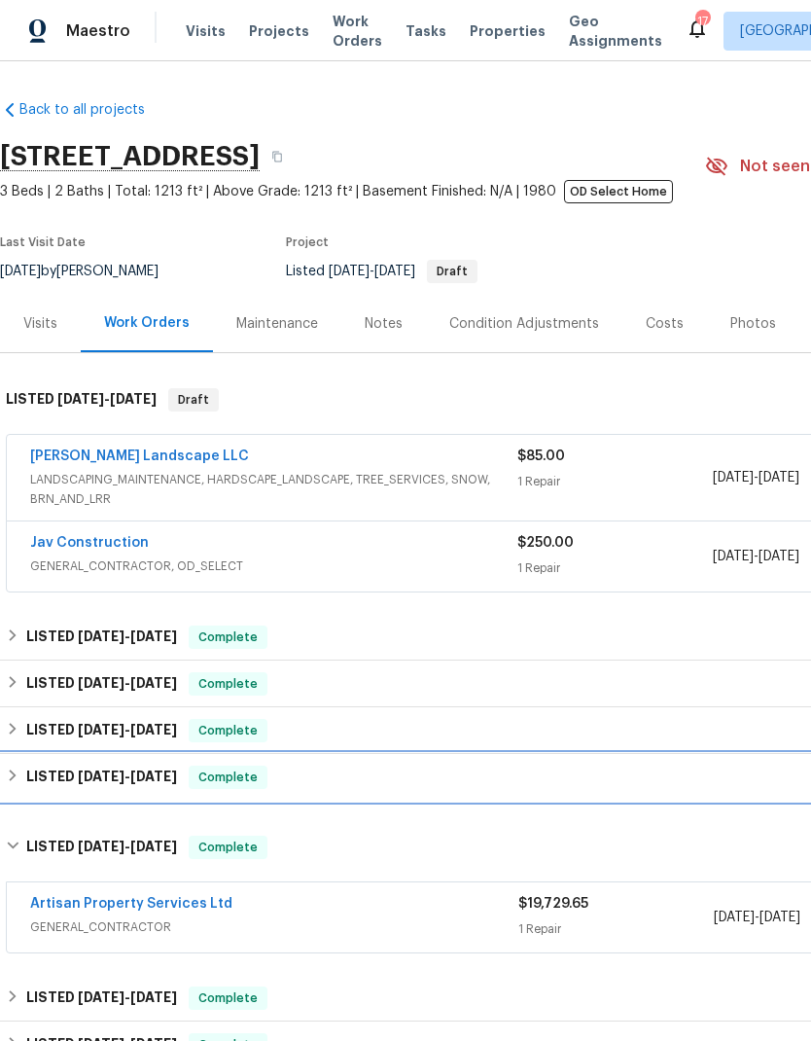
click at [27, 777] on h6 "LISTED [DATE] - [DATE]" at bounding box center [101, 776] width 151 height 23
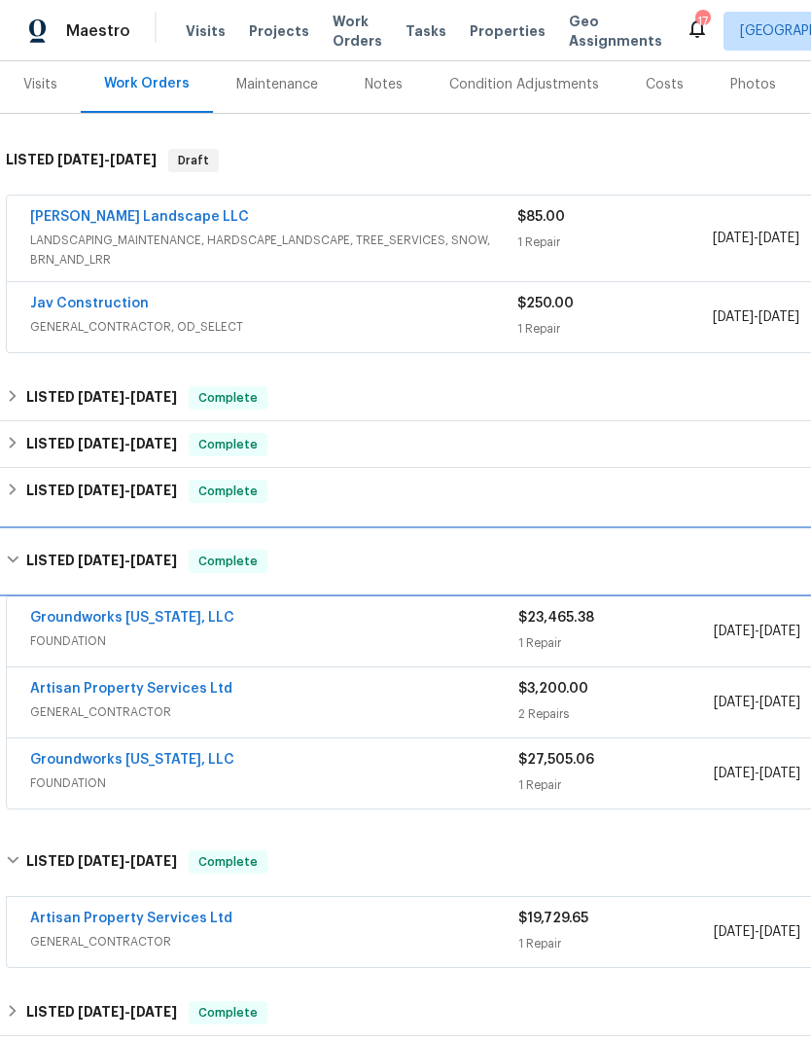
scroll to position [240, 0]
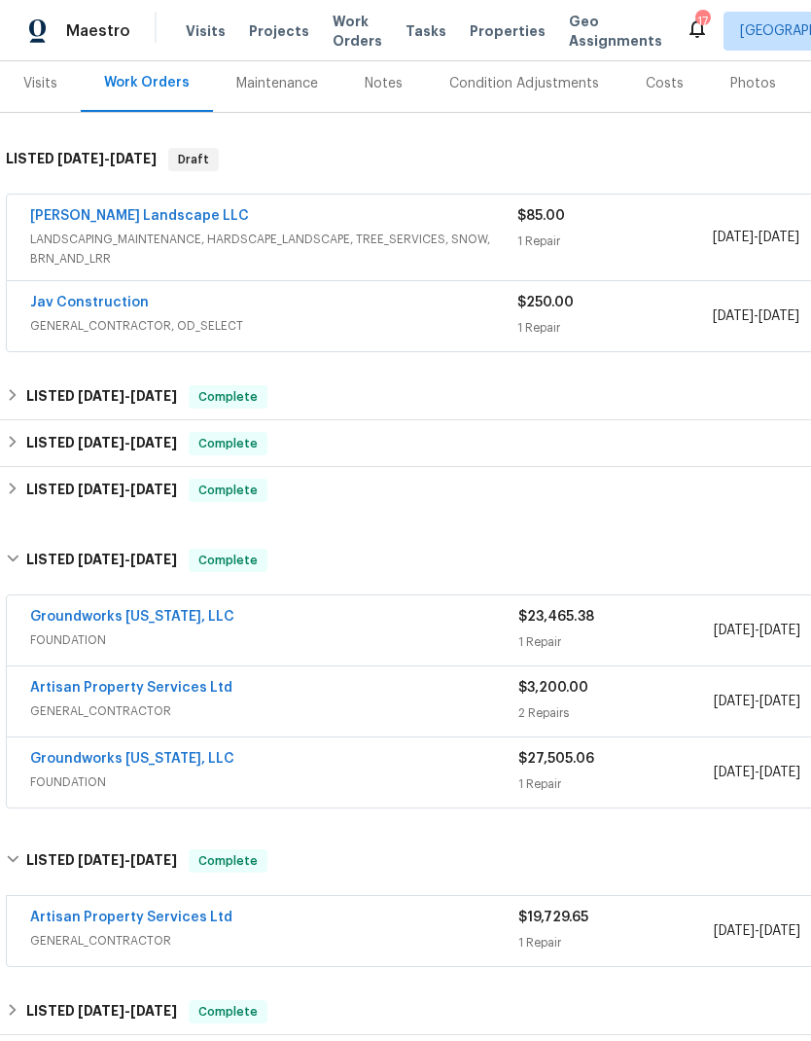
click at [149, 616] on link "Groundworks [US_STATE], LLC" at bounding box center [132, 617] width 204 height 14
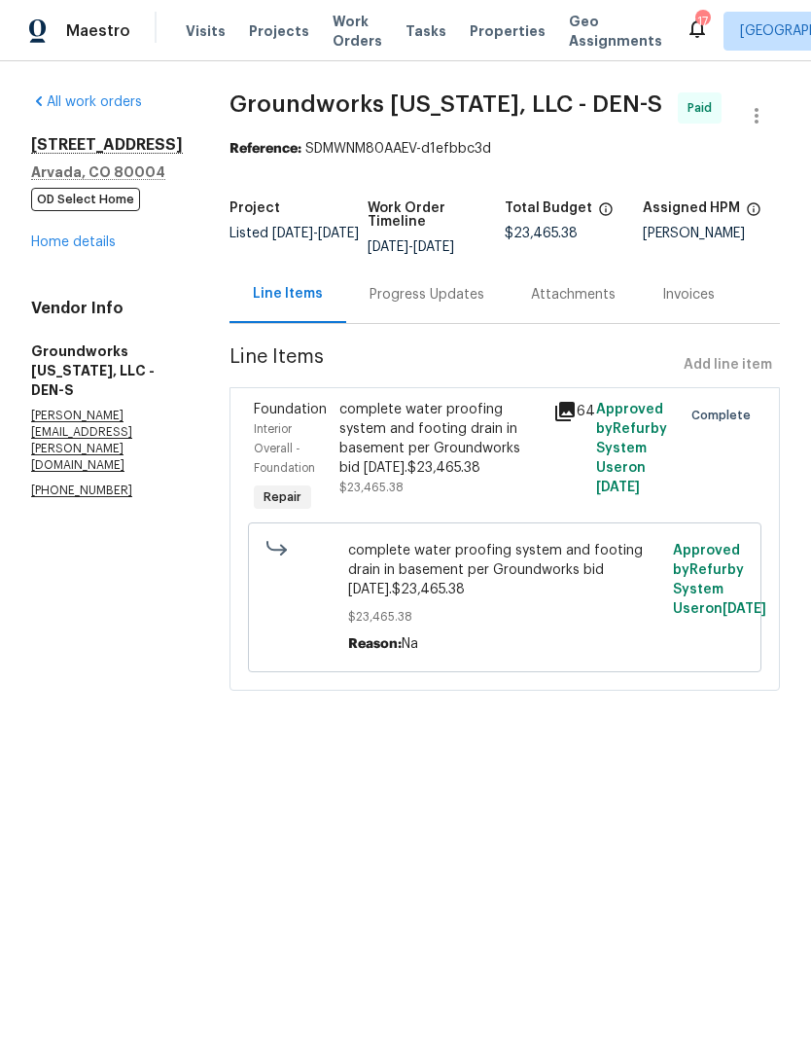
click at [574, 421] on icon at bounding box center [564, 411] width 19 height 19
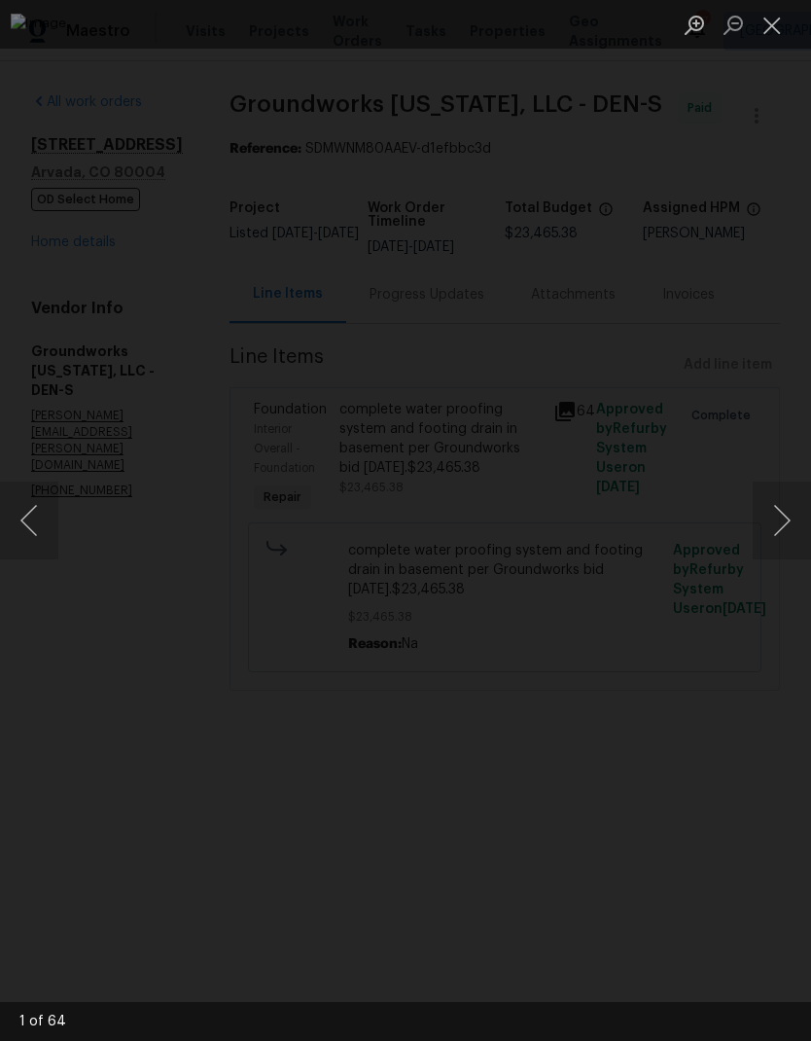
click at [765, 521] on button "Next image" at bounding box center [782, 520] width 58 height 78
click at [761, 516] on button "Next image" at bounding box center [782, 520] width 58 height 78
click at [761, 518] on button "Next image" at bounding box center [782, 520] width 58 height 78
click at [765, 513] on button "Next image" at bounding box center [782, 520] width 58 height 78
click at [768, 514] on button "Next image" at bounding box center [782, 520] width 58 height 78
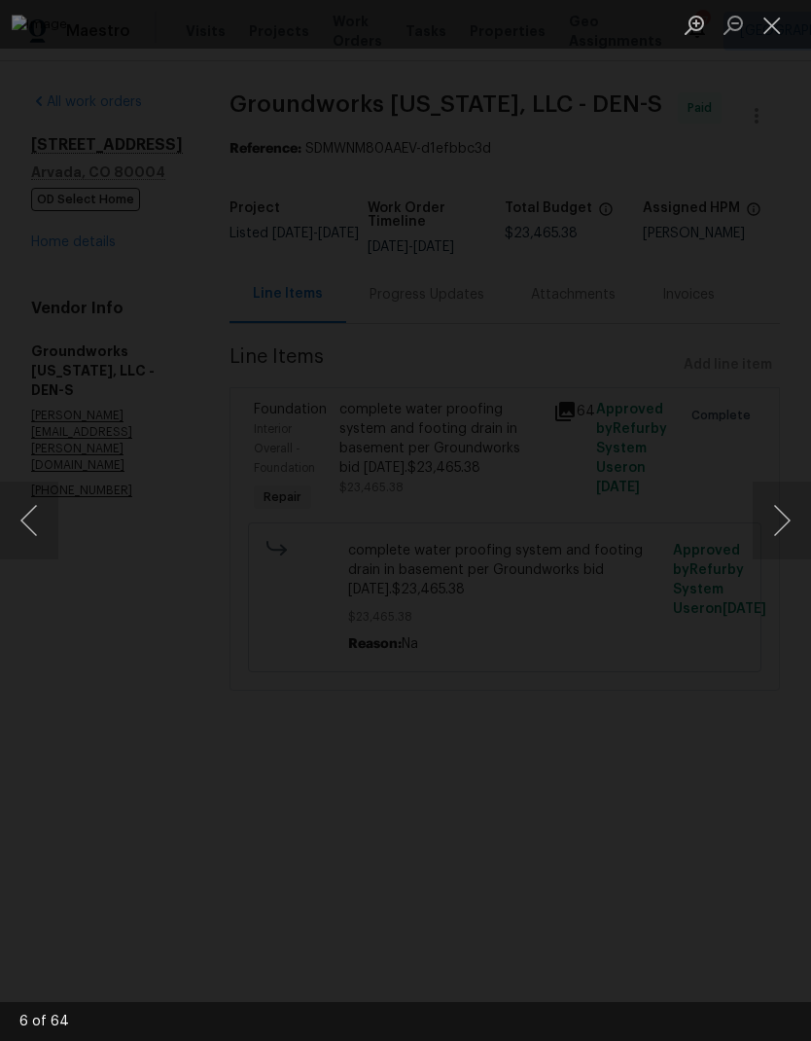
click at [766, 513] on button "Next image" at bounding box center [782, 520] width 58 height 78
click at [761, 513] on button "Next image" at bounding box center [782, 520] width 58 height 78
click at [766, 512] on button "Next image" at bounding box center [782, 520] width 58 height 78
click at [765, 513] on button "Next image" at bounding box center [782, 520] width 58 height 78
click at [771, 508] on button "Next image" at bounding box center [782, 520] width 58 height 78
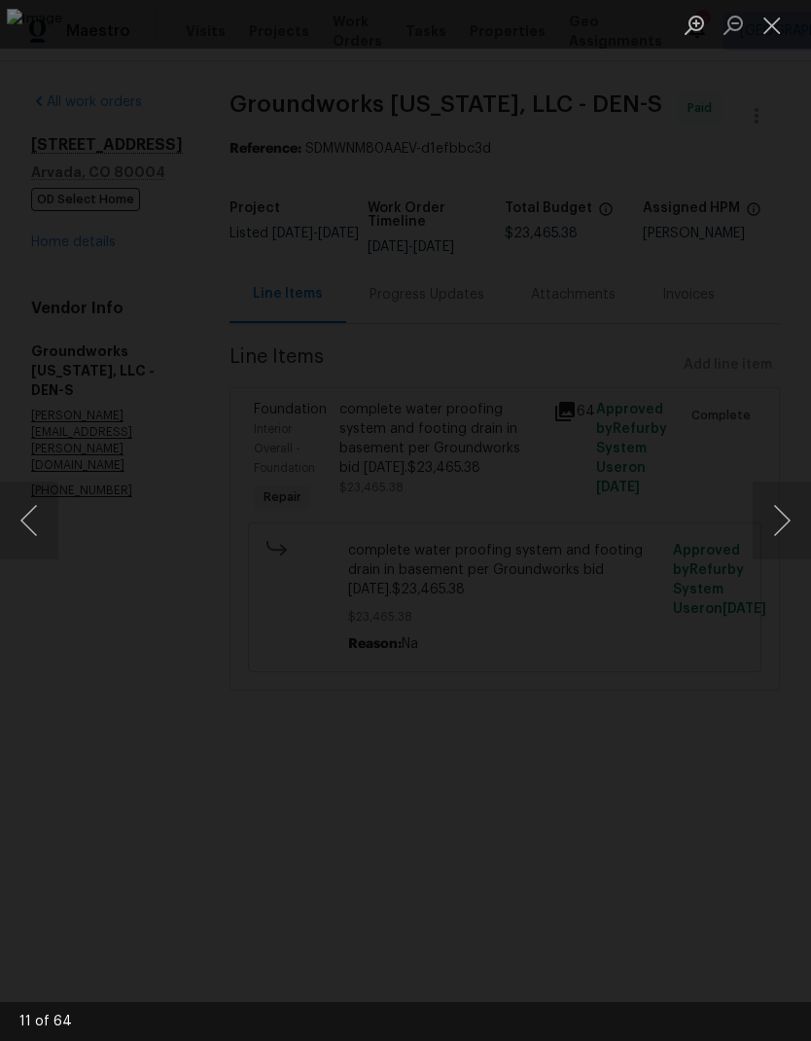
click at [767, 510] on button "Next image" at bounding box center [782, 520] width 58 height 78
click at [771, 508] on button "Next image" at bounding box center [782, 520] width 58 height 78
click at [772, 508] on button "Next image" at bounding box center [782, 520] width 58 height 78
click at [771, 508] on button "Next image" at bounding box center [782, 520] width 58 height 78
click at [768, 507] on button "Next image" at bounding box center [782, 520] width 58 height 78
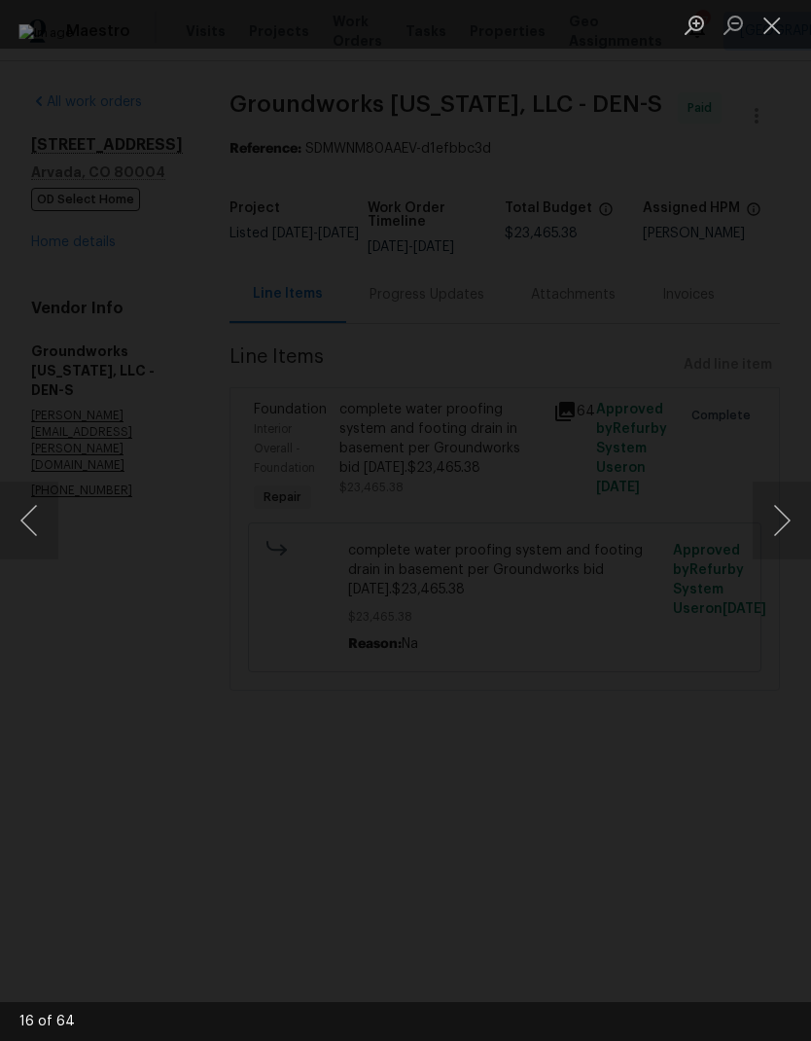
click at [768, 506] on button "Next image" at bounding box center [782, 520] width 58 height 78
click at [766, 506] on button "Next image" at bounding box center [782, 520] width 58 height 78
click at [765, 507] on button "Next image" at bounding box center [782, 520] width 58 height 78
click at [766, 505] on button "Next image" at bounding box center [782, 520] width 58 height 78
click at [763, 507] on button "Next image" at bounding box center [782, 520] width 58 height 78
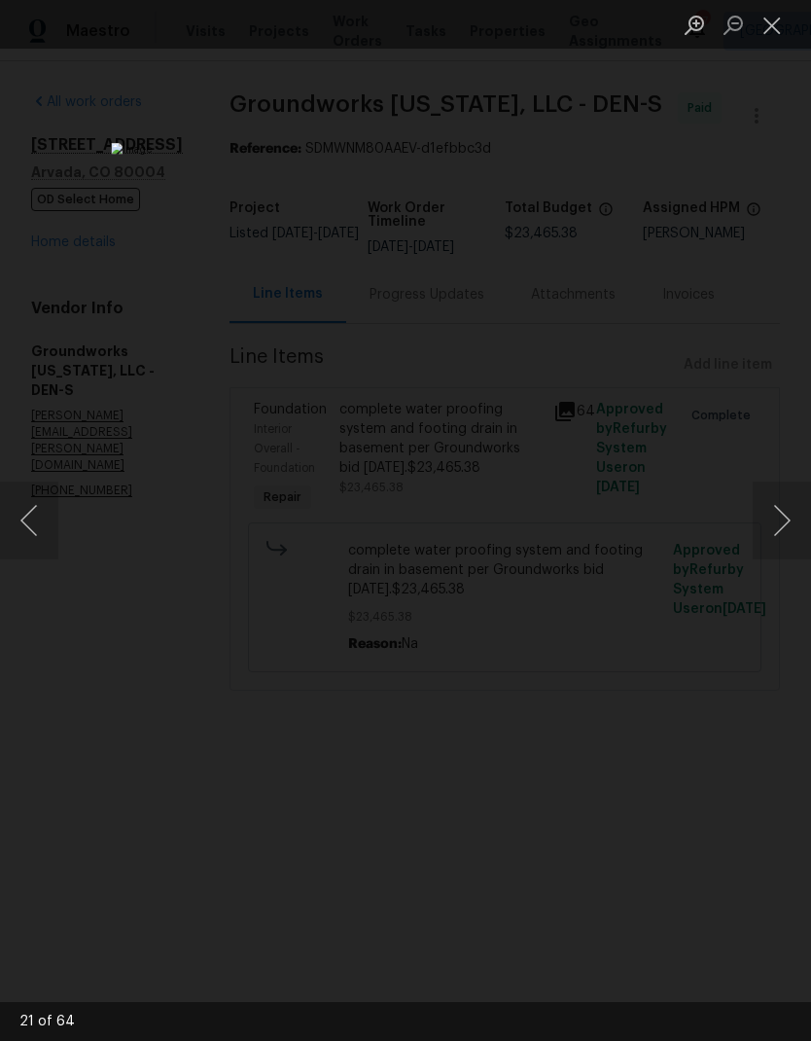
click at [764, 506] on button "Next image" at bounding box center [782, 520] width 58 height 78
click at [765, 508] on button "Next image" at bounding box center [782, 520] width 58 height 78
click at [770, 506] on button "Next image" at bounding box center [782, 520] width 58 height 78
click at [772, 504] on button "Next image" at bounding box center [782, 520] width 58 height 78
click at [772, 503] on button "Next image" at bounding box center [782, 520] width 58 height 78
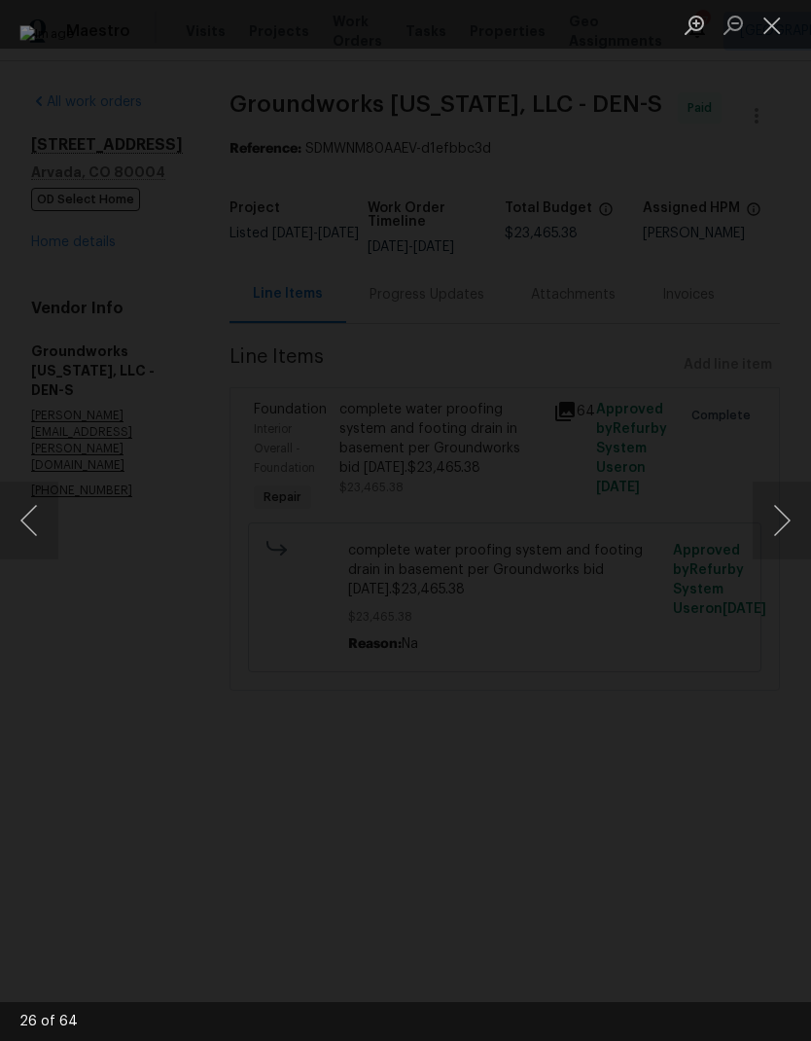
click at [767, 504] on button "Next image" at bounding box center [782, 520] width 58 height 78
click at [767, 503] on button "Next image" at bounding box center [782, 520] width 58 height 78
click at [765, 506] on button "Next image" at bounding box center [782, 520] width 58 height 78
click at [769, 503] on button "Next image" at bounding box center [782, 520] width 58 height 78
click at [770, 505] on button "Next image" at bounding box center [782, 520] width 58 height 78
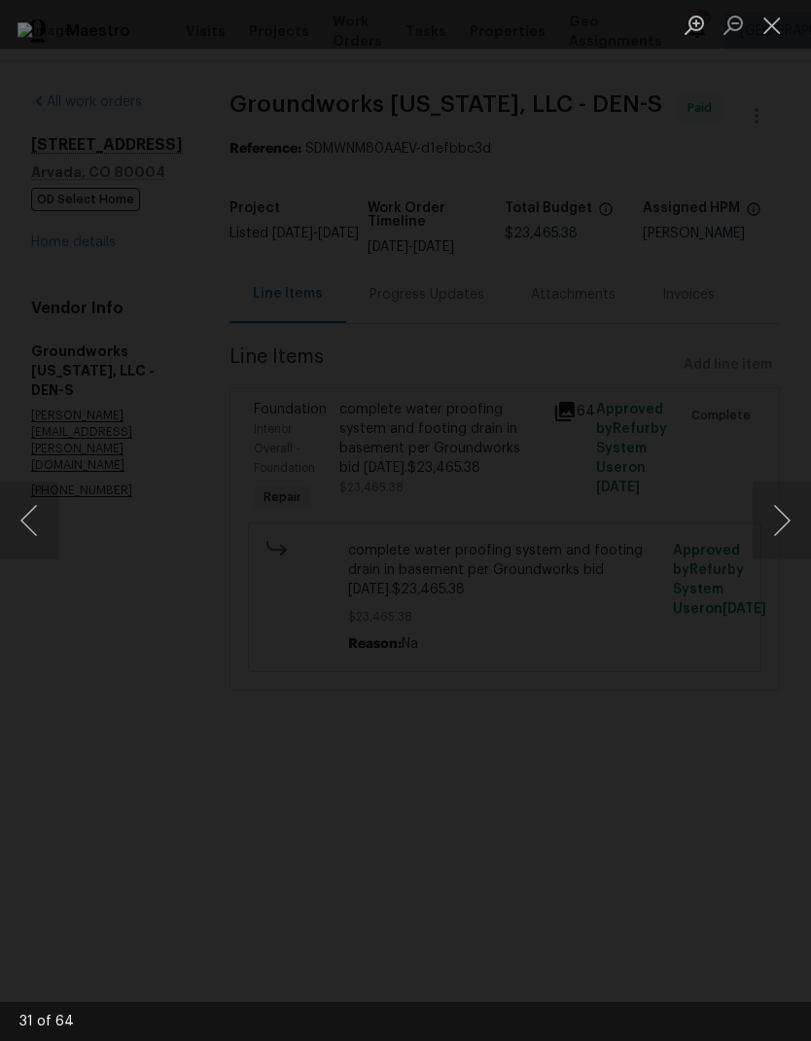
click at [767, 506] on button "Next image" at bounding box center [782, 520] width 58 height 78
click at [770, 503] on button "Next image" at bounding box center [782, 520] width 58 height 78
click at [765, 506] on button "Next image" at bounding box center [782, 520] width 58 height 78
click at [765, 507] on button "Next image" at bounding box center [782, 520] width 58 height 78
click at [764, 507] on button "Next image" at bounding box center [782, 520] width 58 height 78
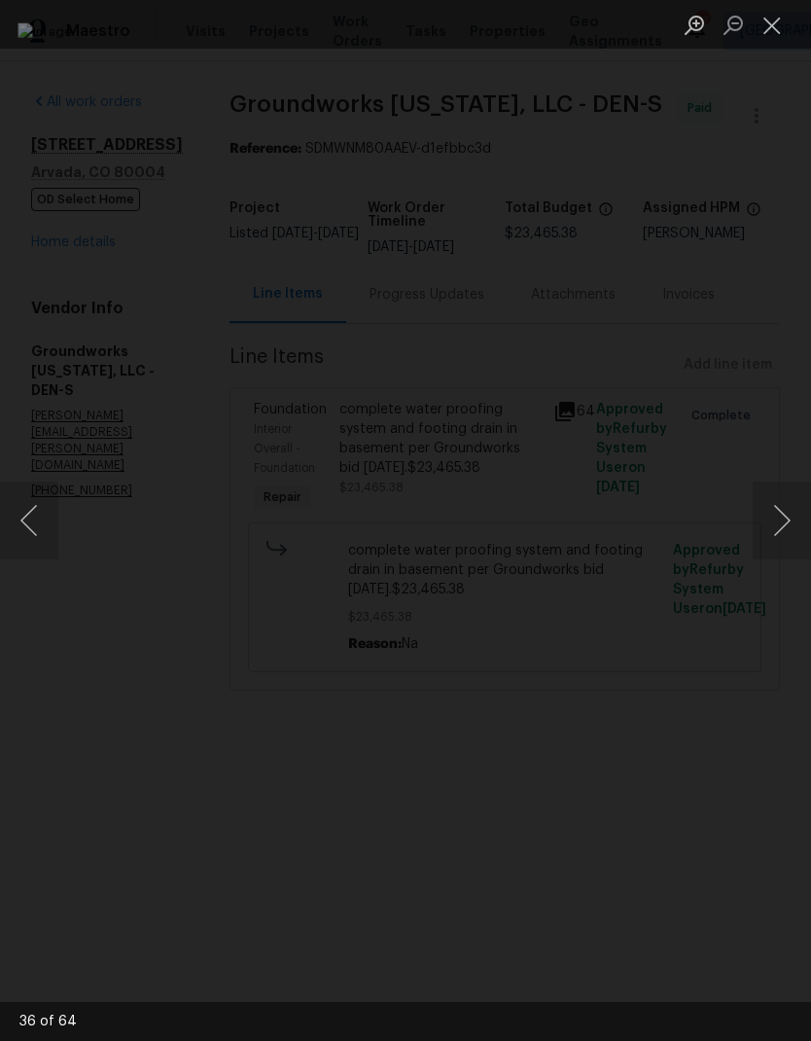
click at [762, 507] on button "Next image" at bounding box center [782, 520] width 58 height 78
click at [765, 508] on button "Next image" at bounding box center [782, 520] width 58 height 78
click at [768, 503] on button "Next image" at bounding box center [782, 520] width 58 height 78
click at [768, 505] on button "Next image" at bounding box center [782, 520] width 58 height 78
click at [766, 505] on button "Next image" at bounding box center [782, 520] width 58 height 78
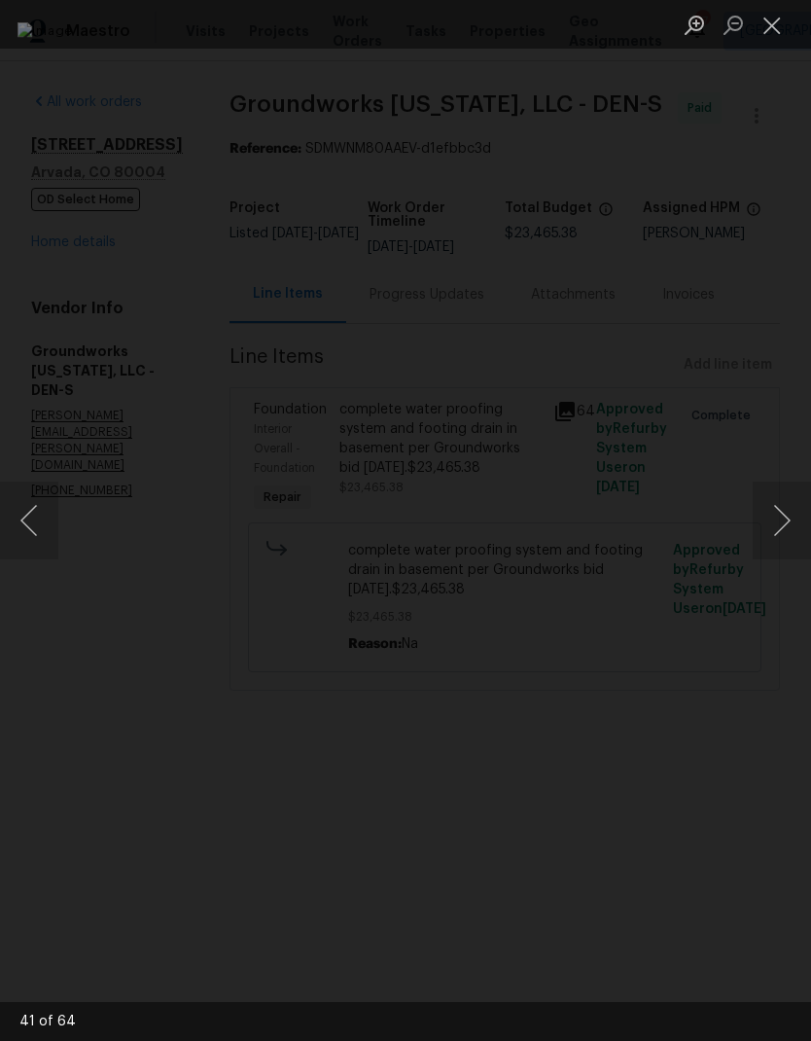
click at [771, 508] on button "Next image" at bounding box center [782, 520] width 58 height 78
click at [765, 508] on button "Next image" at bounding box center [782, 520] width 58 height 78
click at [765, 506] on button "Next image" at bounding box center [782, 520] width 58 height 78
click at [761, 509] on button "Next image" at bounding box center [782, 520] width 58 height 78
click at [766, 505] on button "Next image" at bounding box center [782, 520] width 58 height 78
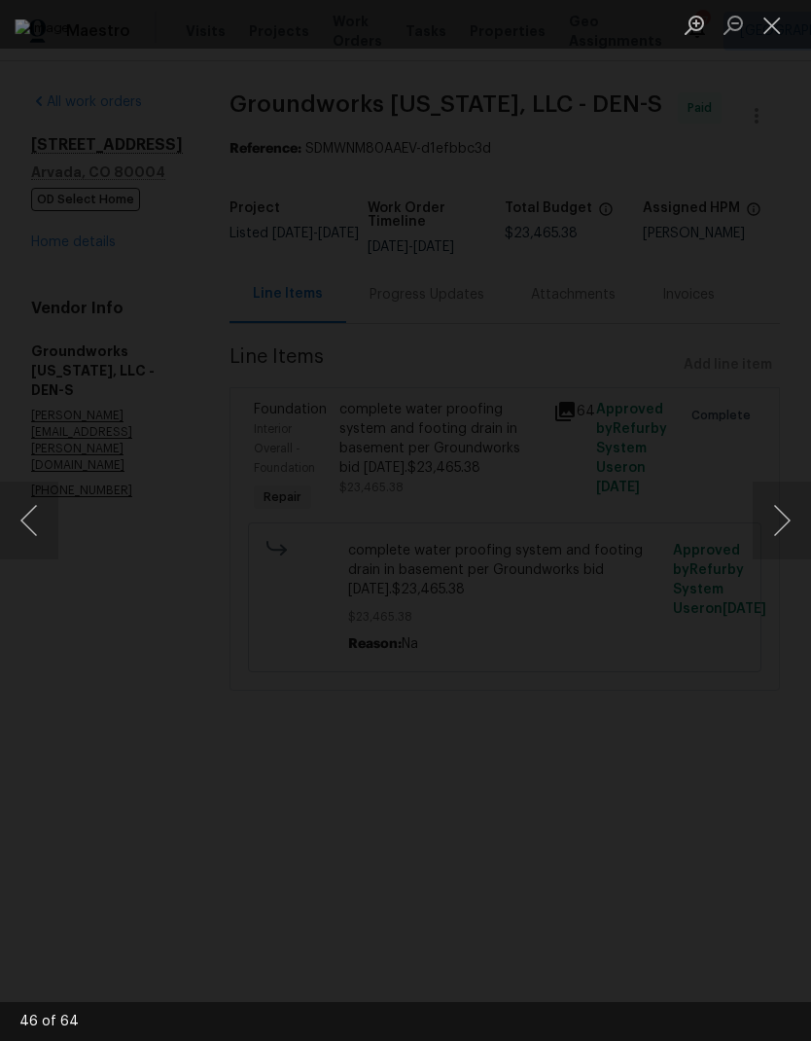
click at [765, 506] on button "Next image" at bounding box center [782, 520] width 58 height 78
click at [767, 506] on button "Next image" at bounding box center [782, 520] width 58 height 78
click at [765, 507] on button "Next image" at bounding box center [782, 520] width 58 height 78
click at [760, 508] on button "Next image" at bounding box center [782, 520] width 58 height 78
click at [758, 509] on button "Next image" at bounding box center [782, 520] width 58 height 78
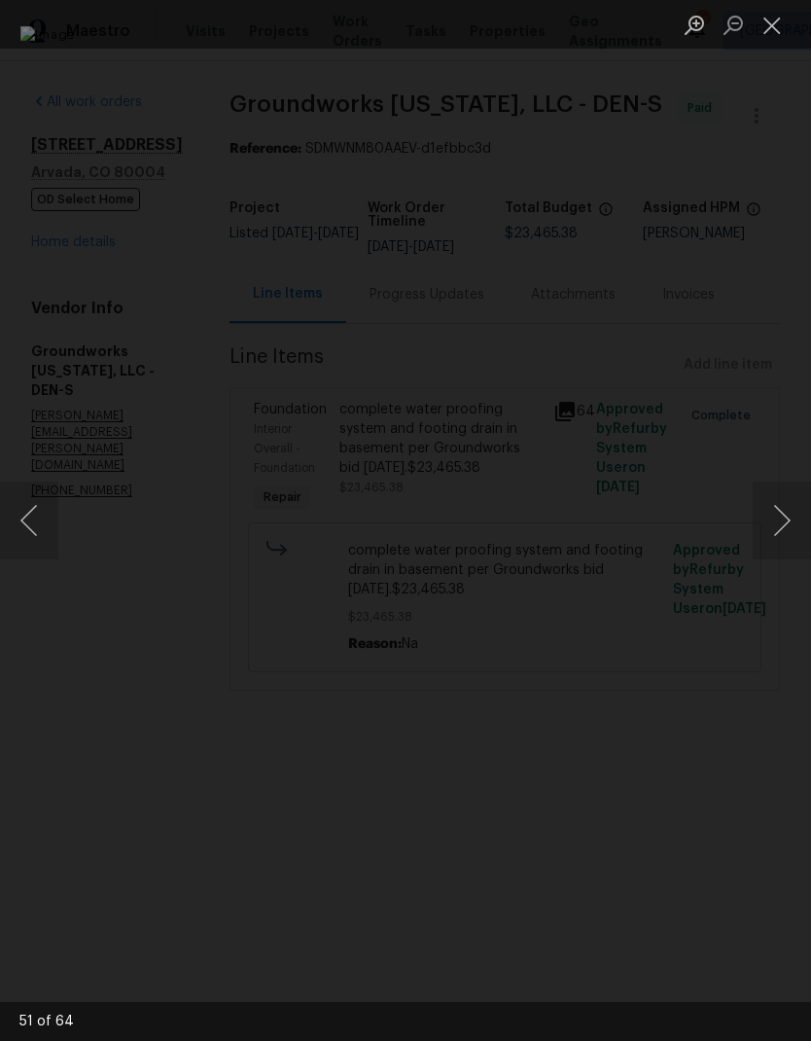
click at [751, 512] on img "Lightbox" at bounding box center [405, 520] width 770 height 989
click at [766, 516] on button "Next image" at bounding box center [782, 520] width 58 height 78
click at [769, 508] on button "Next image" at bounding box center [782, 520] width 58 height 78
click at [766, 509] on button "Next image" at bounding box center [782, 520] width 58 height 78
click at [769, 508] on button "Next image" at bounding box center [782, 520] width 58 height 78
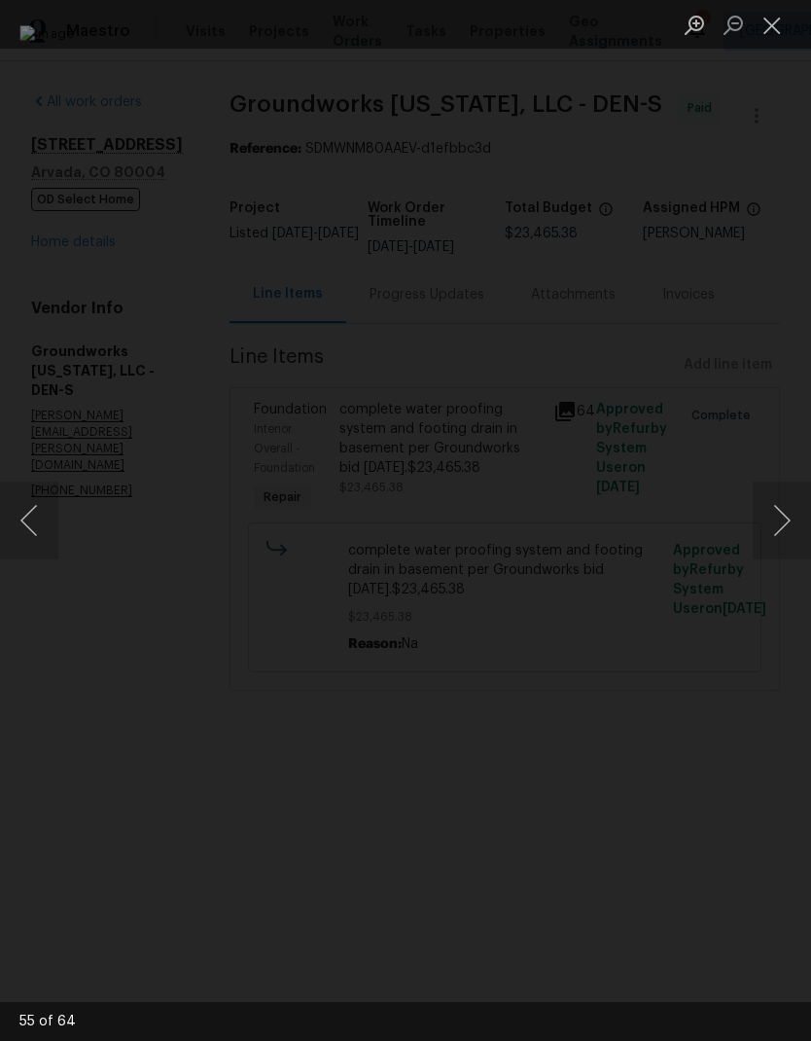
click at [766, 509] on button "Next image" at bounding box center [782, 520] width 58 height 78
click at [766, 508] on button "Next image" at bounding box center [782, 520] width 58 height 78
click at [772, 508] on button "Next image" at bounding box center [782, 520] width 58 height 78
click at [767, 509] on button "Next image" at bounding box center [782, 520] width 58 height 78
click at [762, 511] on button "Next image" at bounding box center [782, 520] width 58 height 78
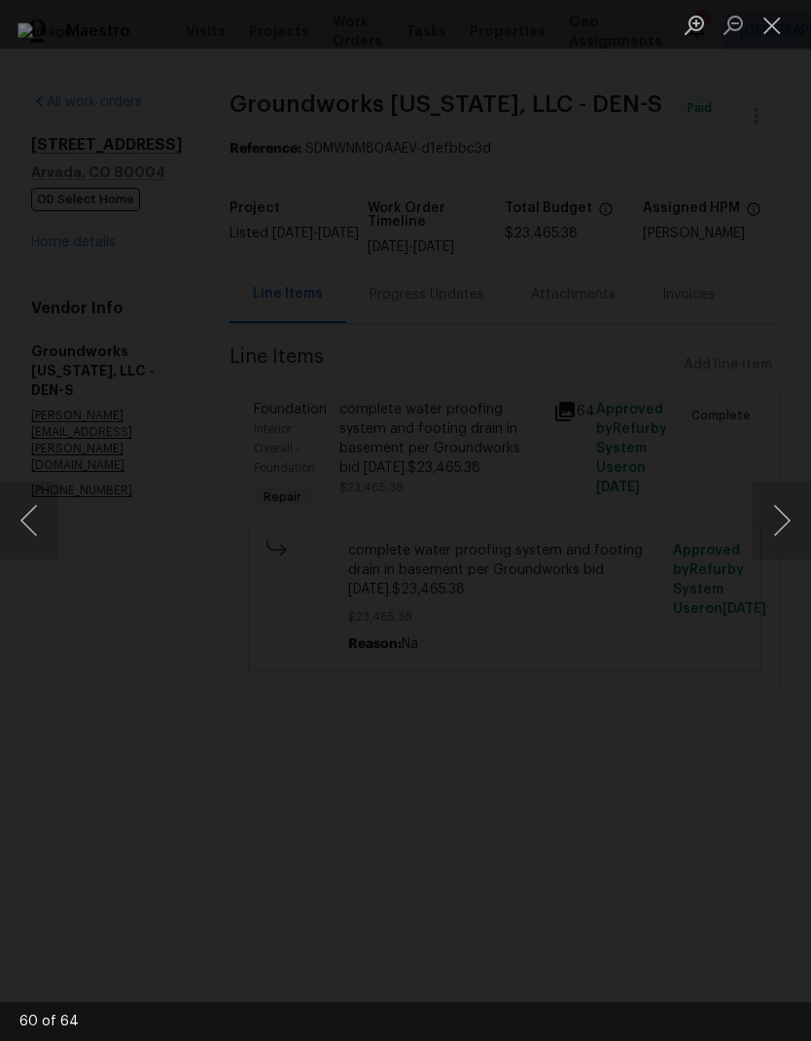
click at [770, 509] on button "Next image" at bounding box center [782, 520] width 58 height 78
click at [775, 503] on button "Next image" at bounding box center [782, 520] width 58 height 78
click at [770, 507] on button "Next image" at bounding box center [782, 520] width 58 height 78
click at [773, 503] on button "Next image" at bounding box center [782, 520] width 58 height 78
click at [771, 505] on button "Next image" at bounding box center [782, 520] width 58 height 78
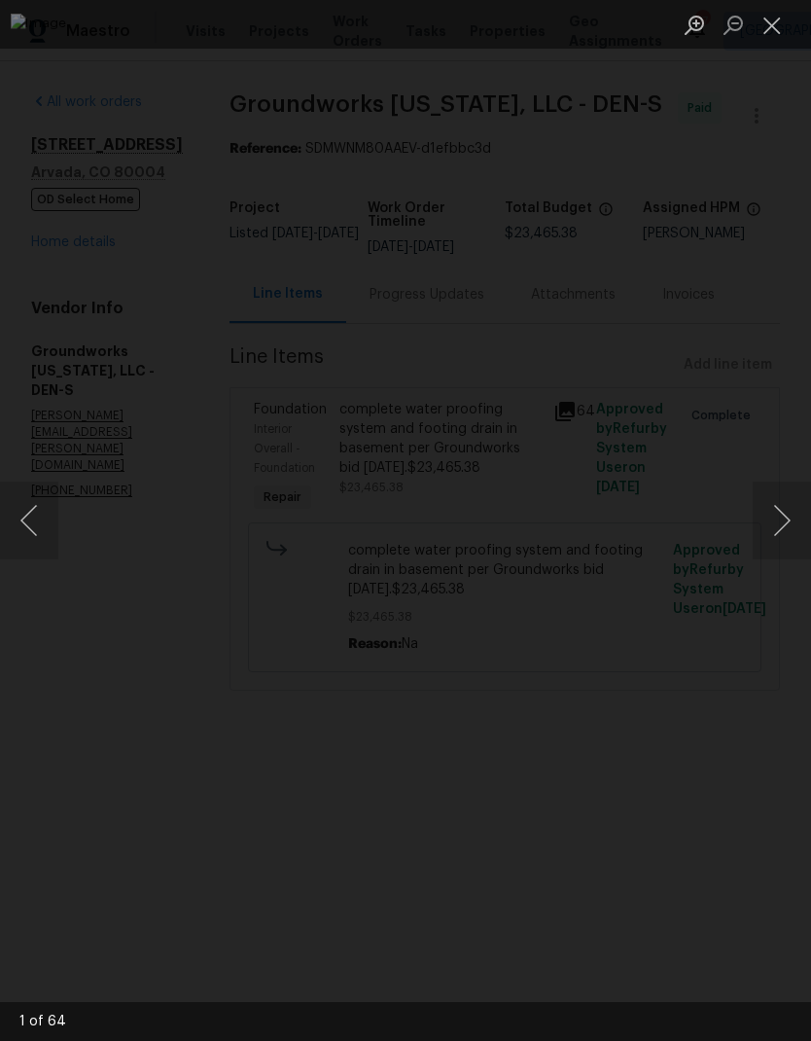
click at [776, 29] on button "Close lightbox" at bounding box center [772, 25] width 39 height 34
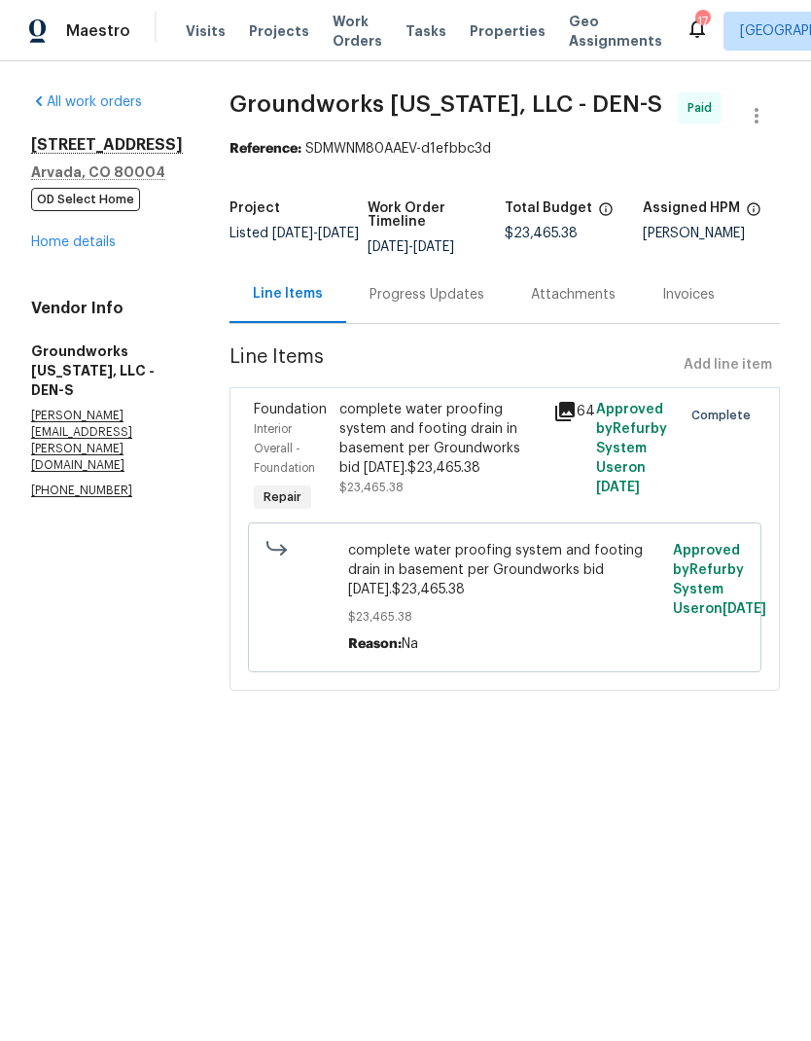
click at [95, 236] on link "Home details" at bounding box center [73, 242] width 85 height 14
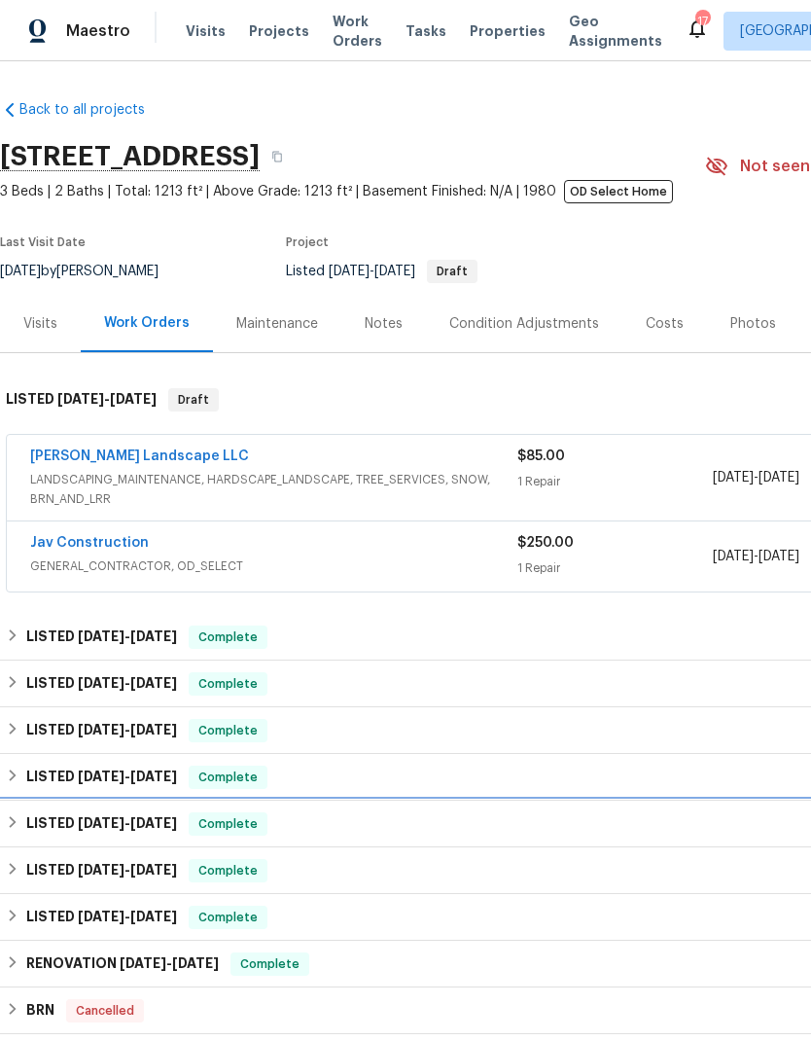
click at [27, 817] on h6 "LISTED [DATE] - [DATE]" at bounding box center [101, 823] width 151 height 23
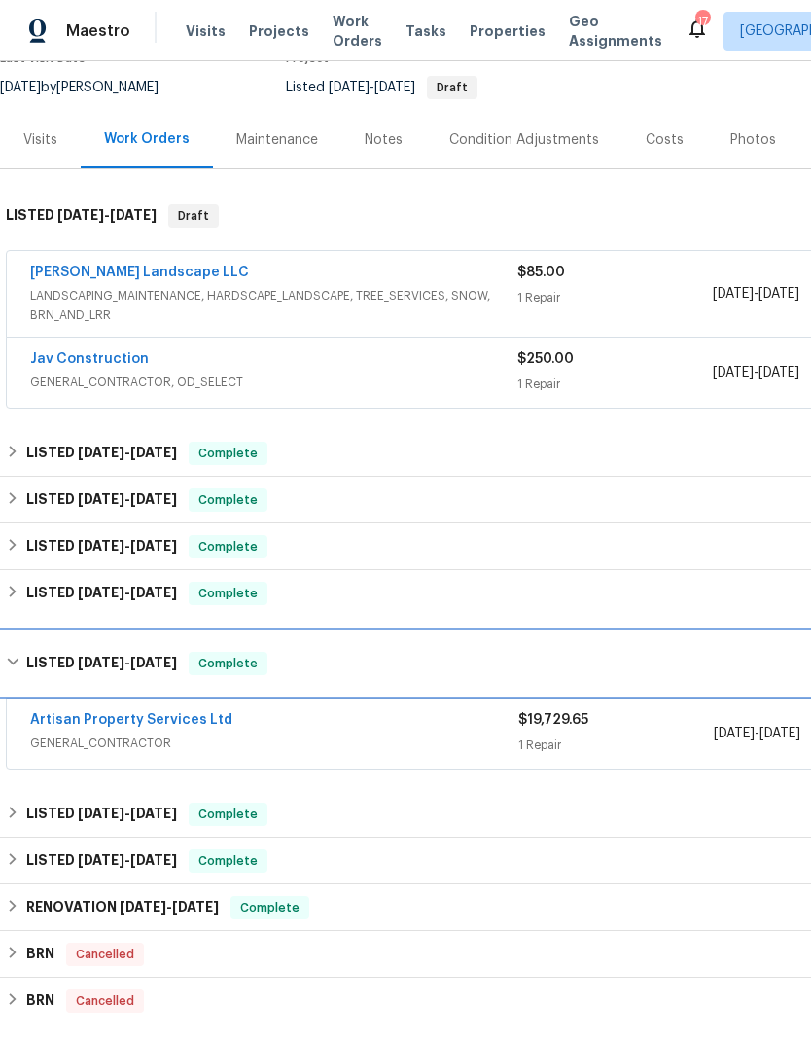
scroll to position [186, 0]
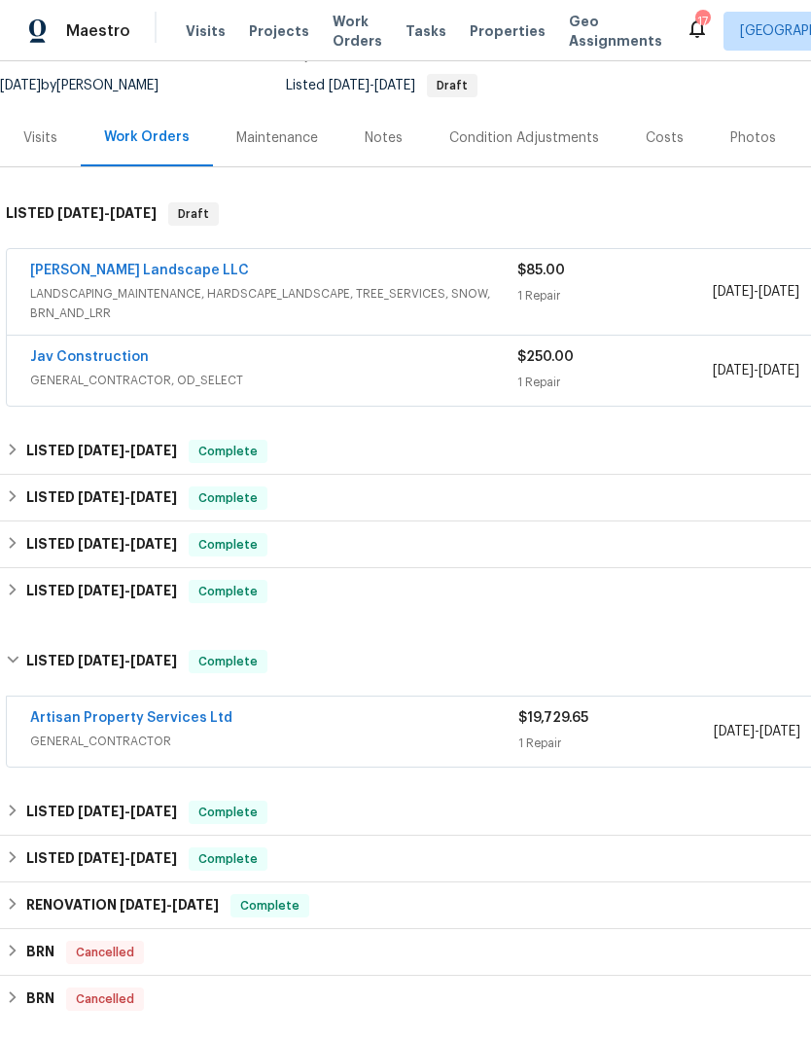
click at [149, 723] on link "Artisan Property Services Ltd" at bounding box center [131, 718] width 202 height 14
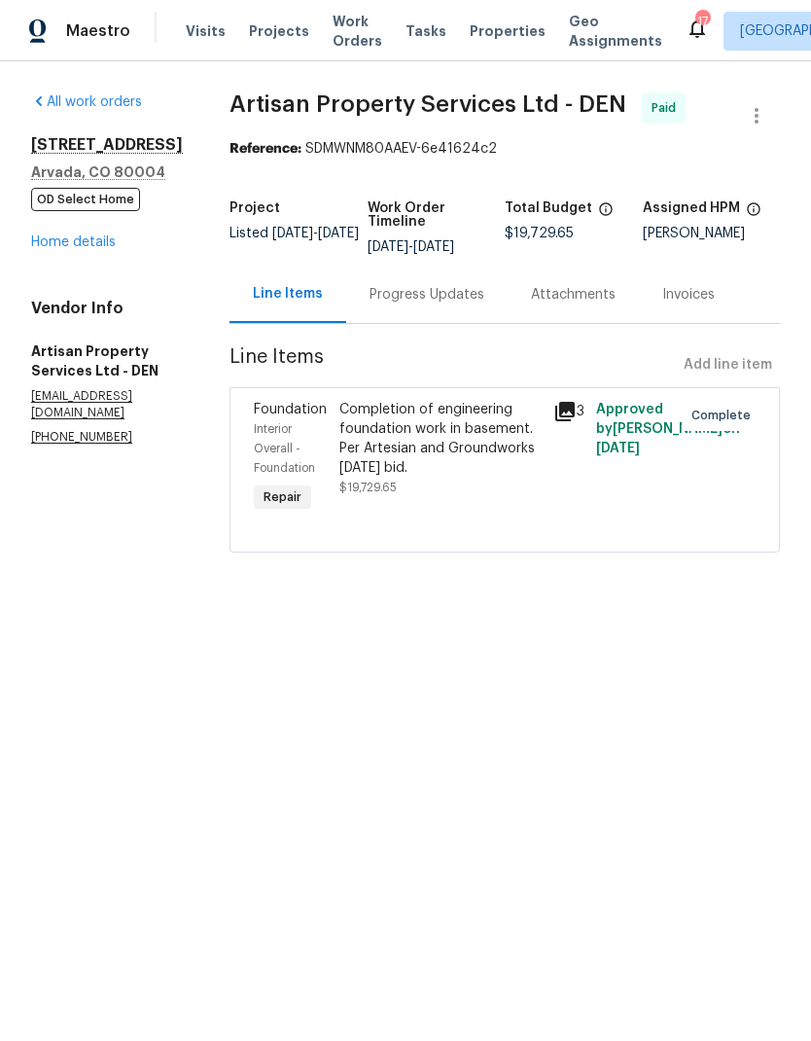
click at [566, 412] on icon at bounding box center [564, 411] width 19 height 19
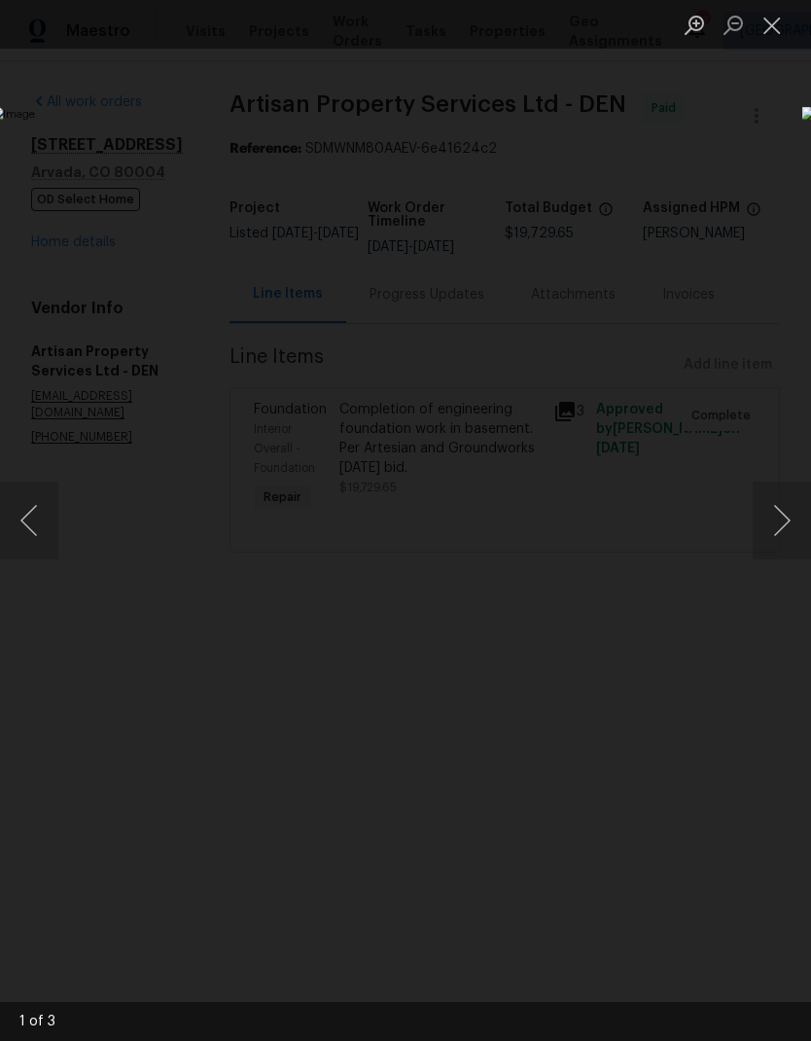
click at [765, 521] on button "Next image" at bounding box center [782, 520] width 58 height 78
click at [769, 515] on button "Next image" at bounding box center [782, 520] width 58 height 78
click at [35, 514] on button "Previous image" at bounding box center [29, 520] width 58 height 78
click at [32, 508] on button "Previous image" at bounding box center [29, 520] width 58 height 78
click at [775, 511] on button "Next image" at bounding box center [782, 520] width 58 height 78
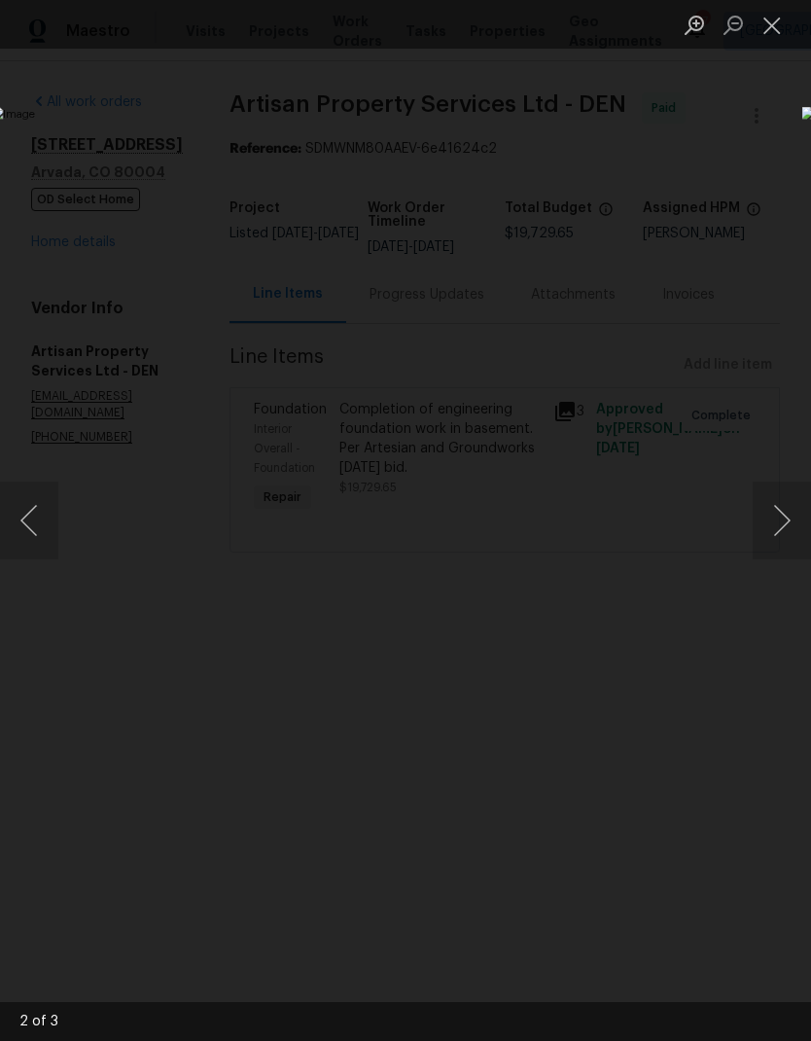
click at [772, 511] on button "Next image" at bounding box center [782, 520] width 58 height 78
click at [765, 516] on button "Next image" at bounding box center [782, 520] width 58 height 78
click at [778, 516] on button "Next image" at bounding box center [782, 520] width 58 height 78
click at [768, 517] on button "Next image" at bounding box center [782, 520] width 58 height 78
click at [771, 510] on button "Next image" at bounding box center [782, 520] width 58 height 78
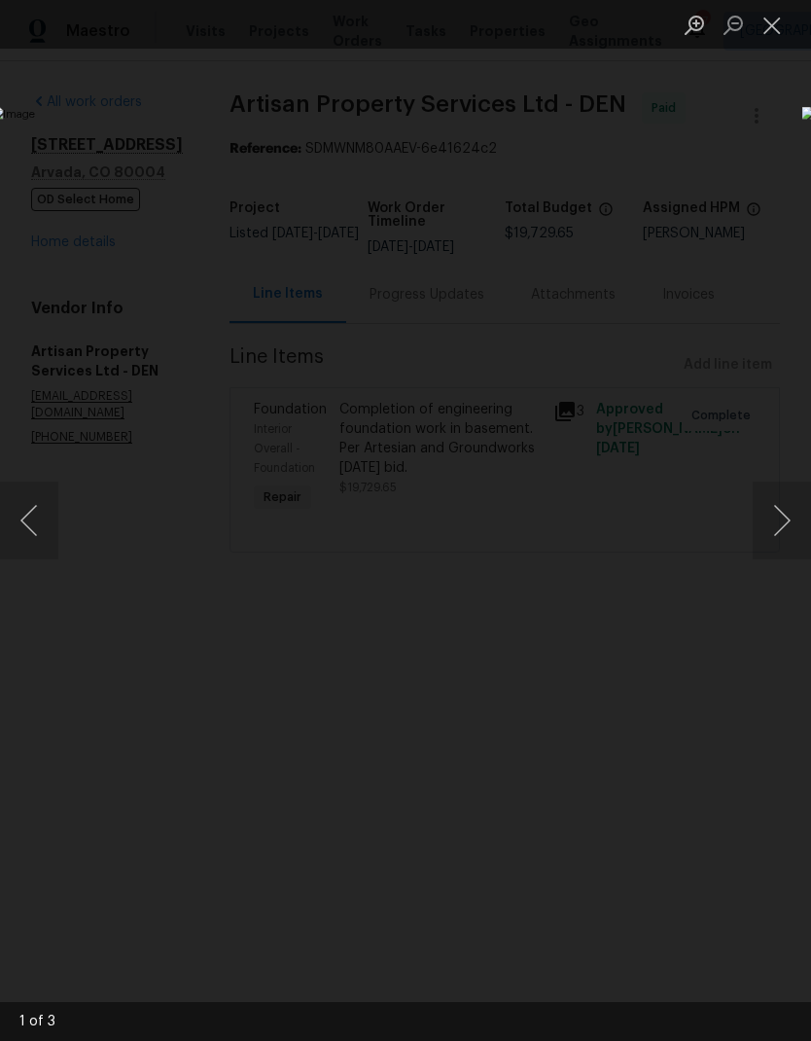
click at [767, 27] on button "Close lightbox" at bounding box center [772, 25] width 39 height 34
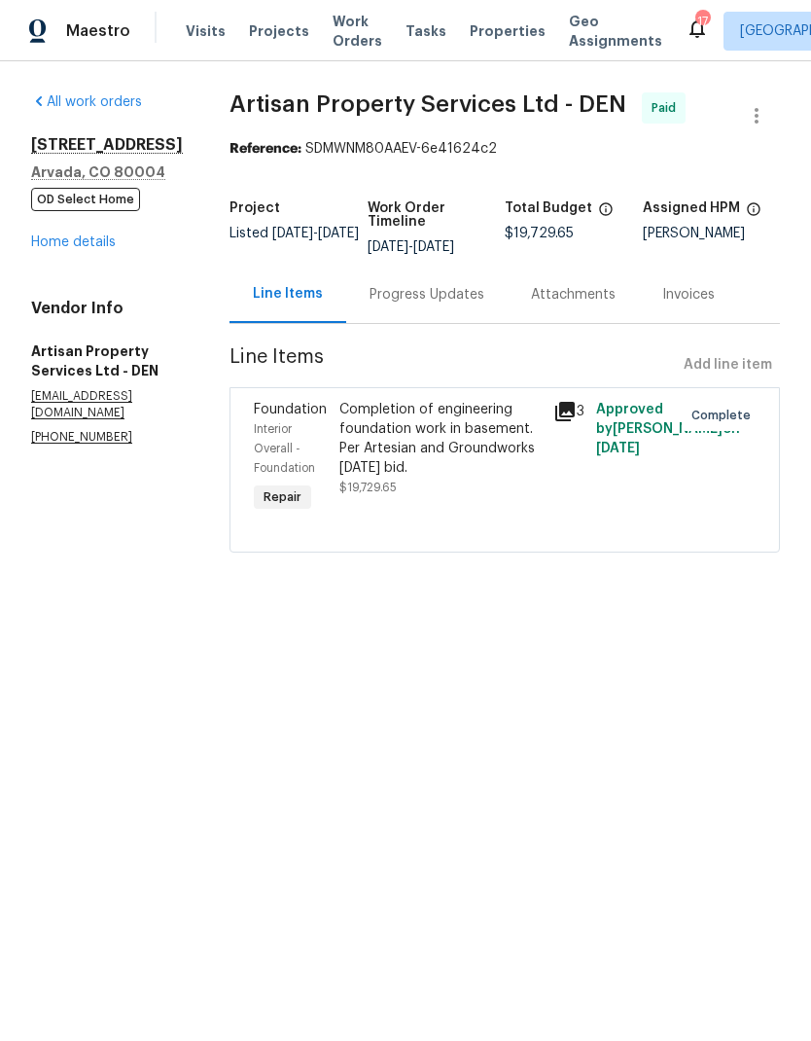
click at [99, 249] on link "Home details" at bounding box center [73, 242] width 85 height 14
